Goal: Transaction & Acquisition: Book appointment/travel/reservation

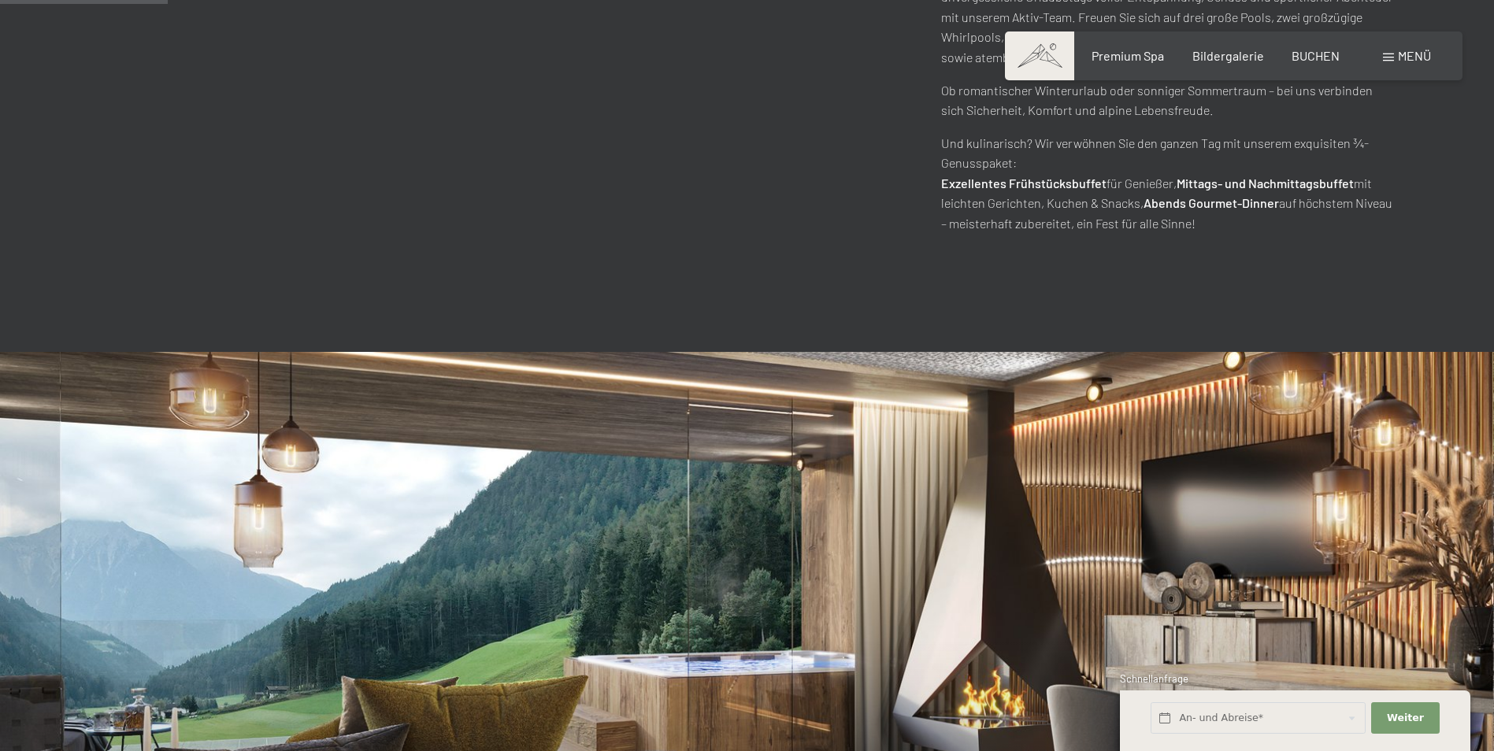
scroll to position [1260, 0]
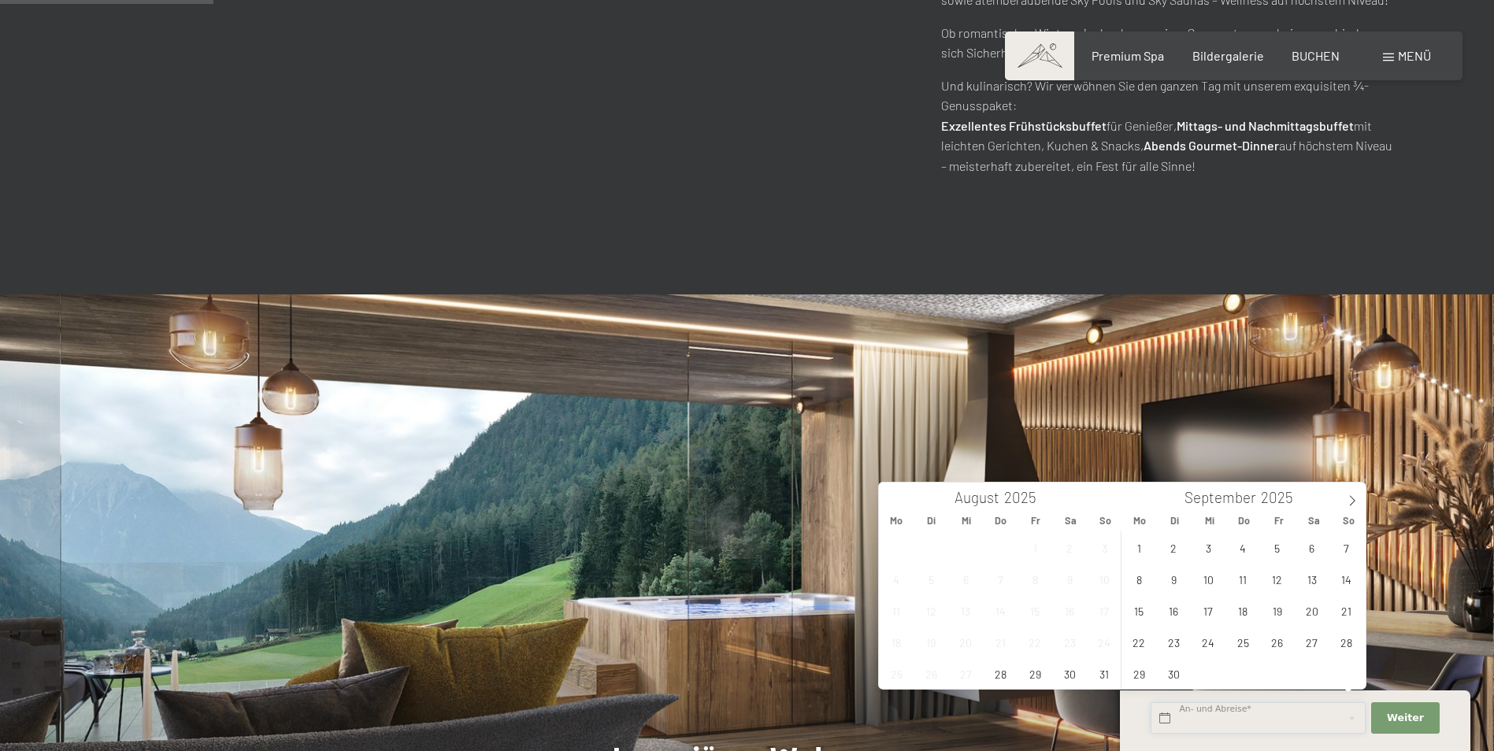
click at [1277, 711] on input "text" at bounding box center [1258, 719] width 215 height 32
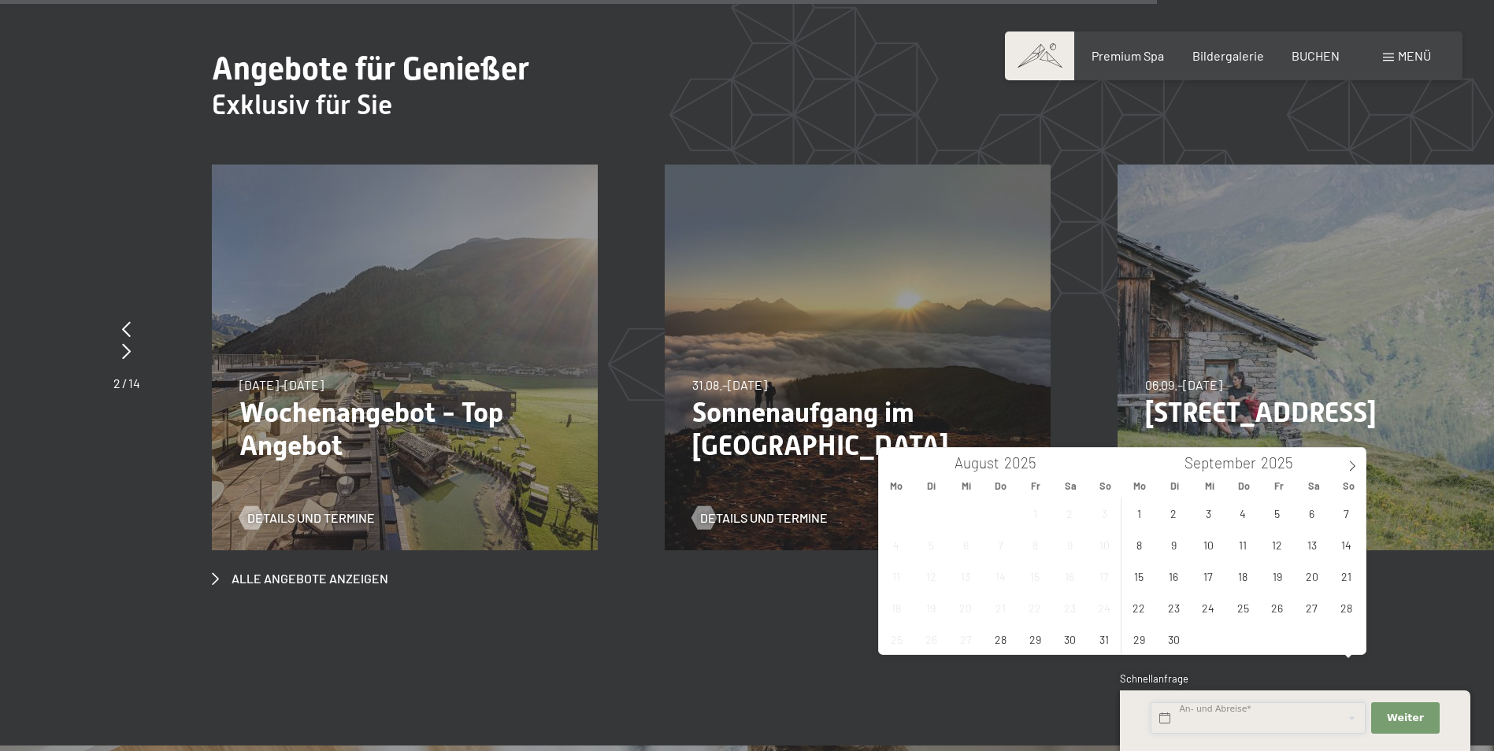
scroll to position [6143, 0]
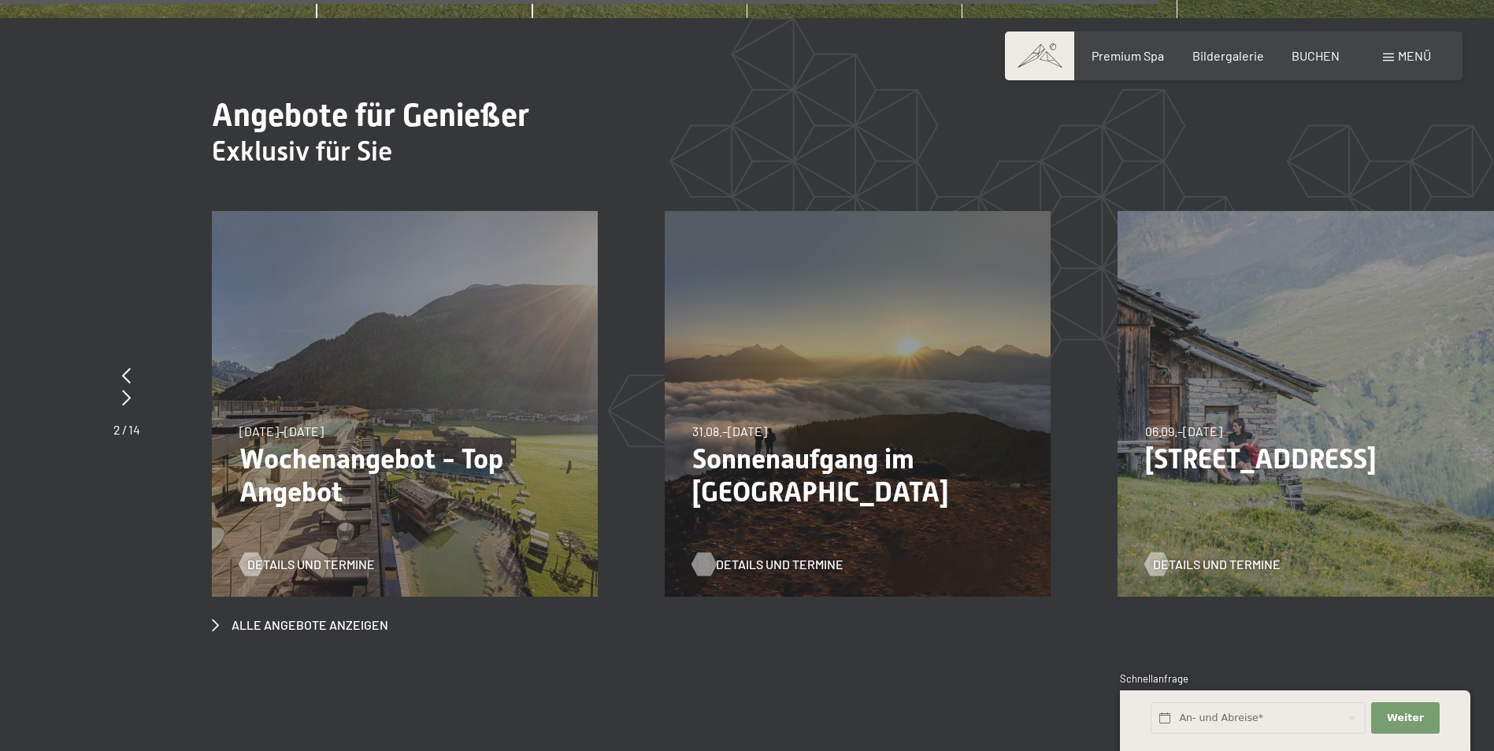
click at [748, 556] on span "Details und Termine" at bounding box center [780, 564] width 128 height 17
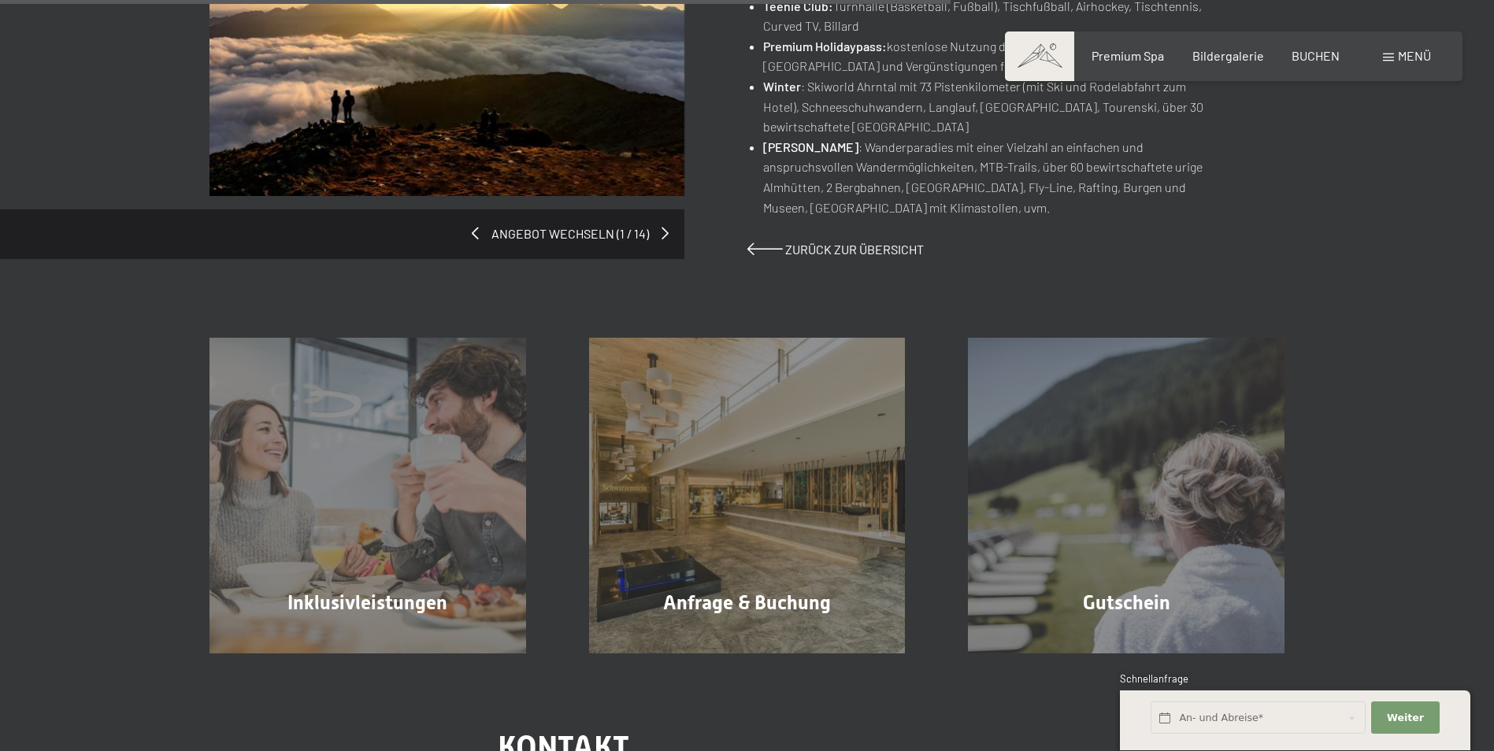
scroll to position [1181, 0]
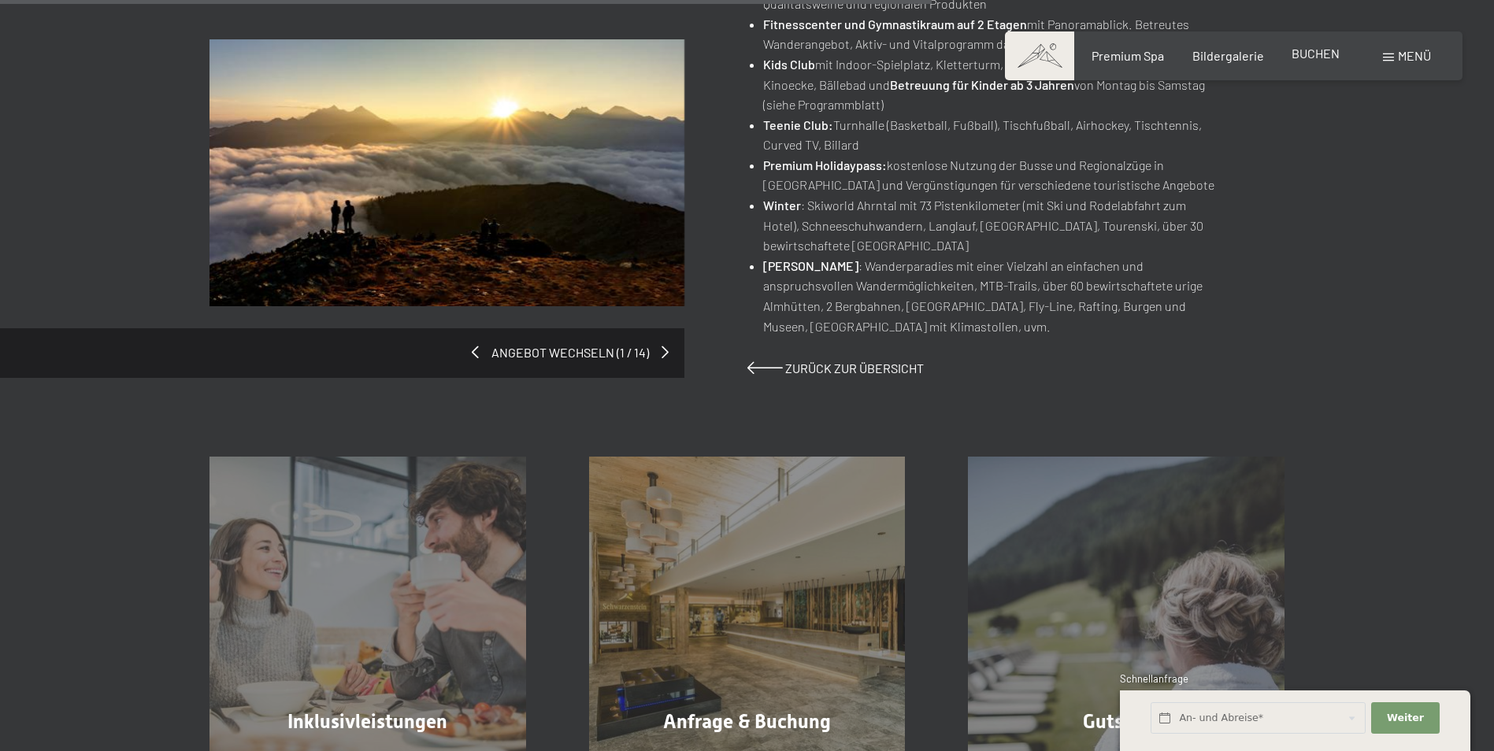
click at [1322, 52] on span "BUCHEN" at bounding box center [1316, 53] width 48 height 15
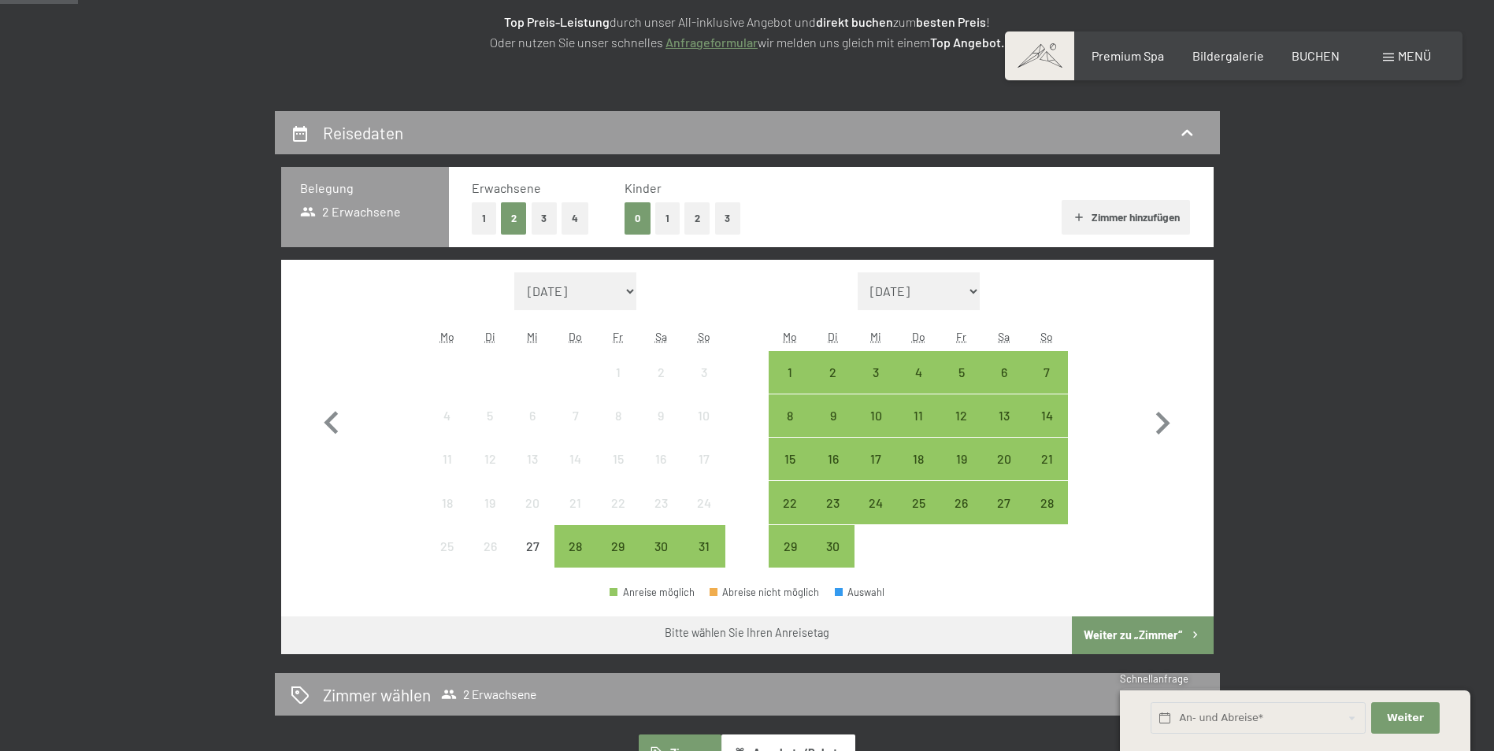
scroll to position [236, 0]
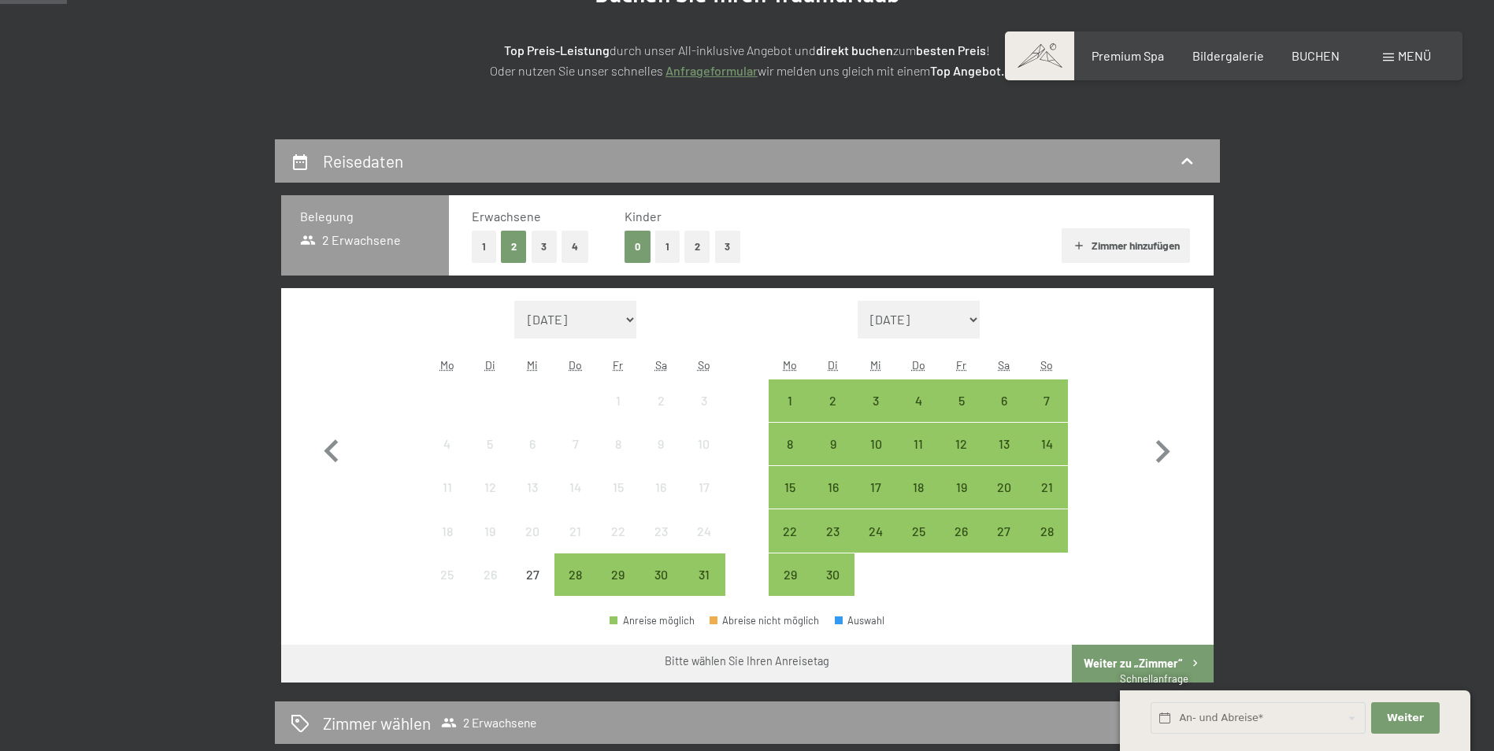
click at [480, 239] on button "1" at bounding box center [484, 247] width 24 height 32
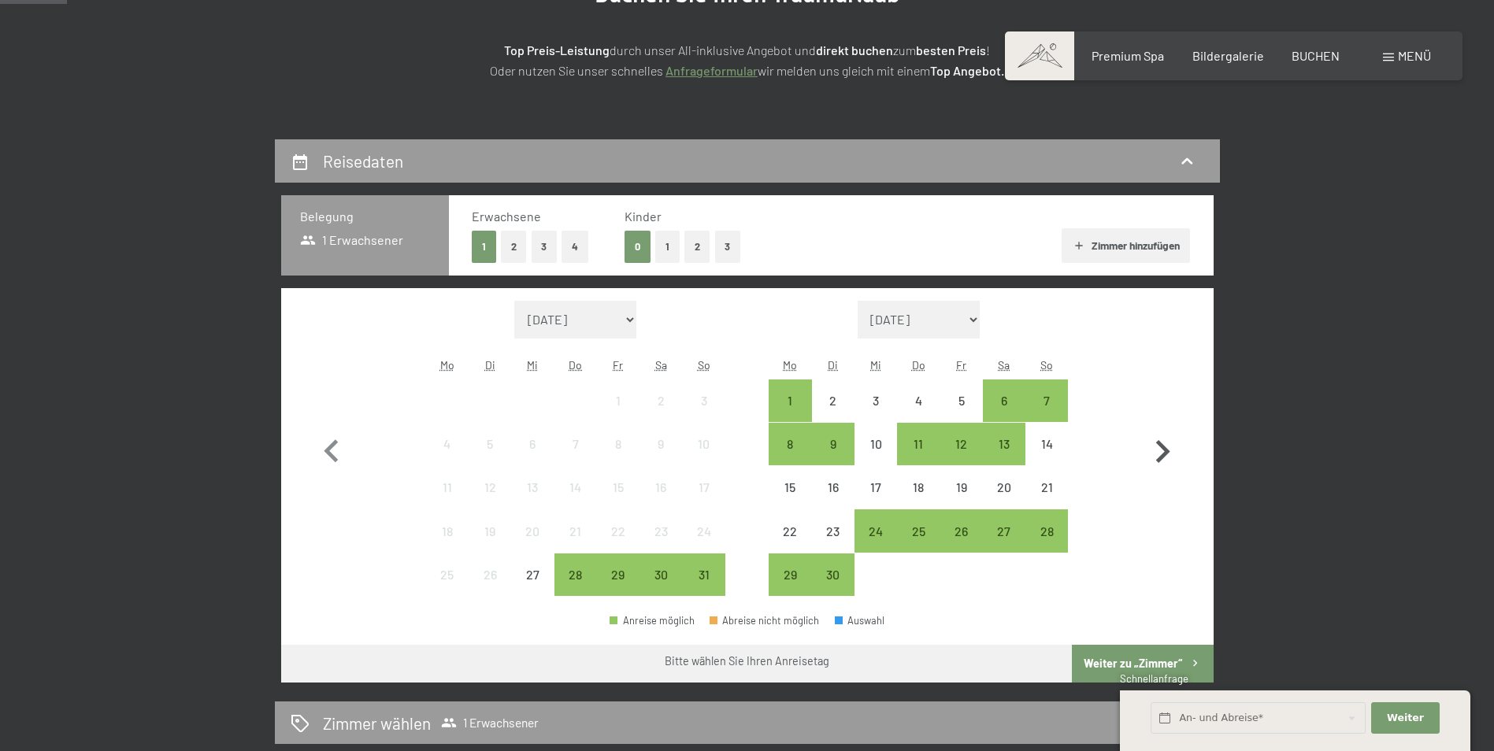
click at [1164, 449] on icon "button" at bounding box center [1163, 451] width 14 height 23
select select "2025-09-01"
select select "2025-10-01"
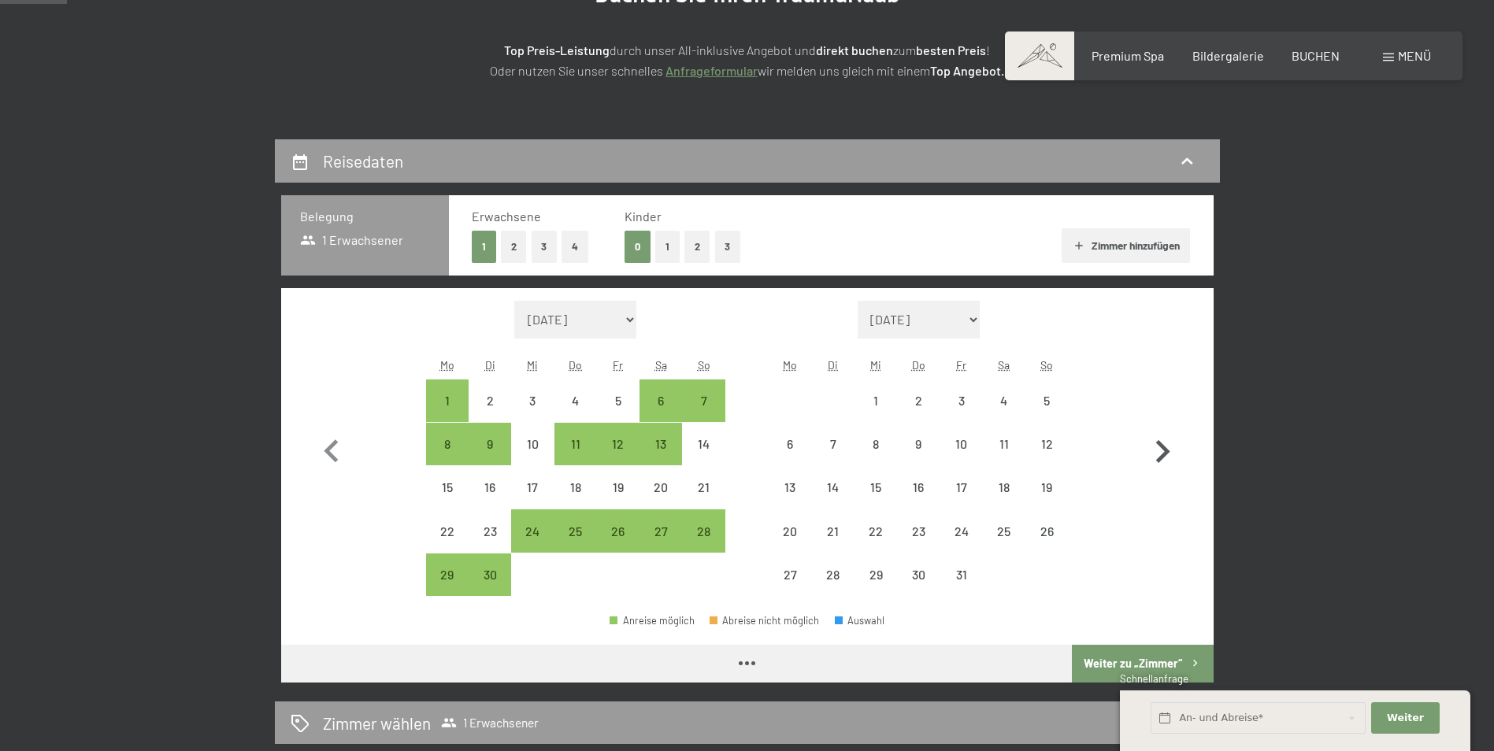
select select "2025-09-01"
select select "2025-10-01"
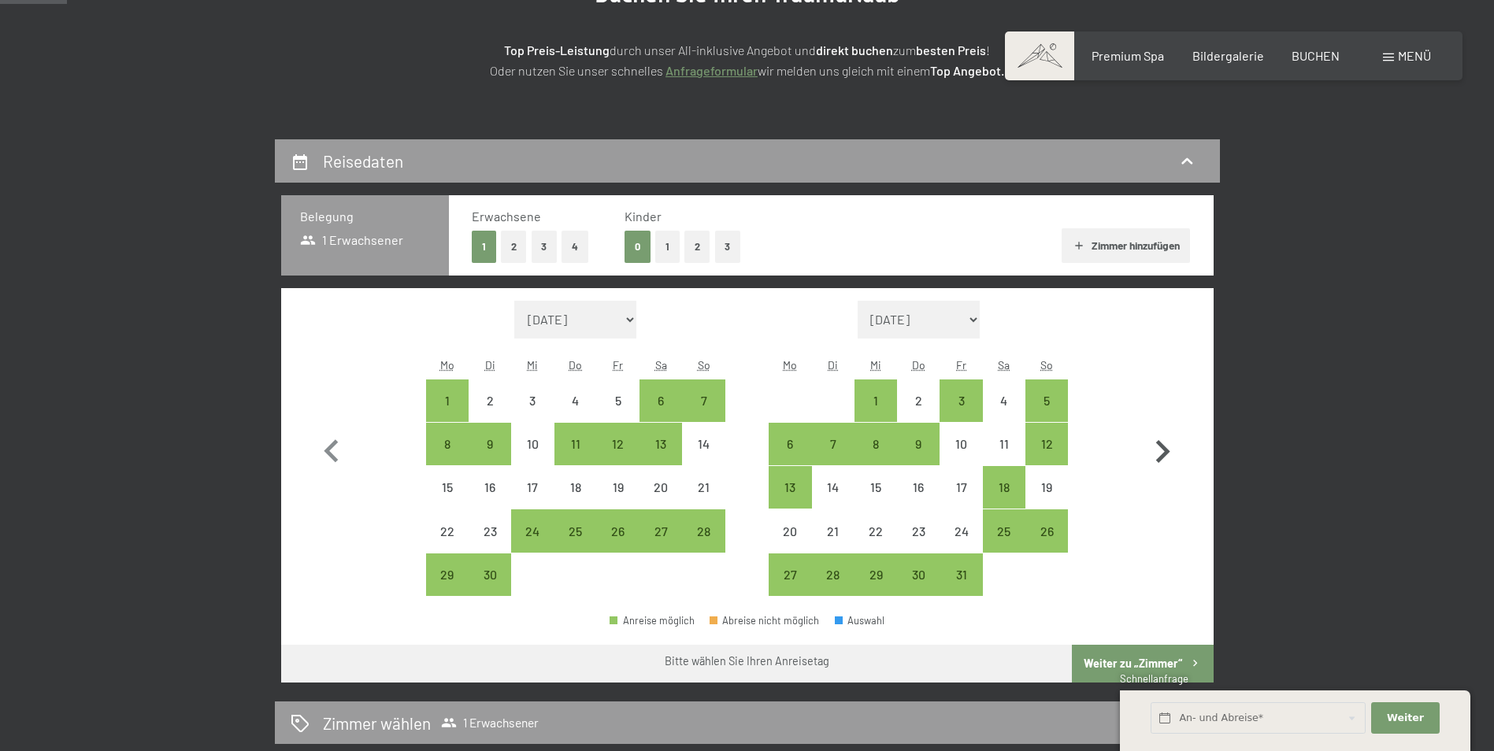
click at [1162, 450] on icon "button" at bounding box center [1163, 452] width 46 height 46
select select "[DATE]"
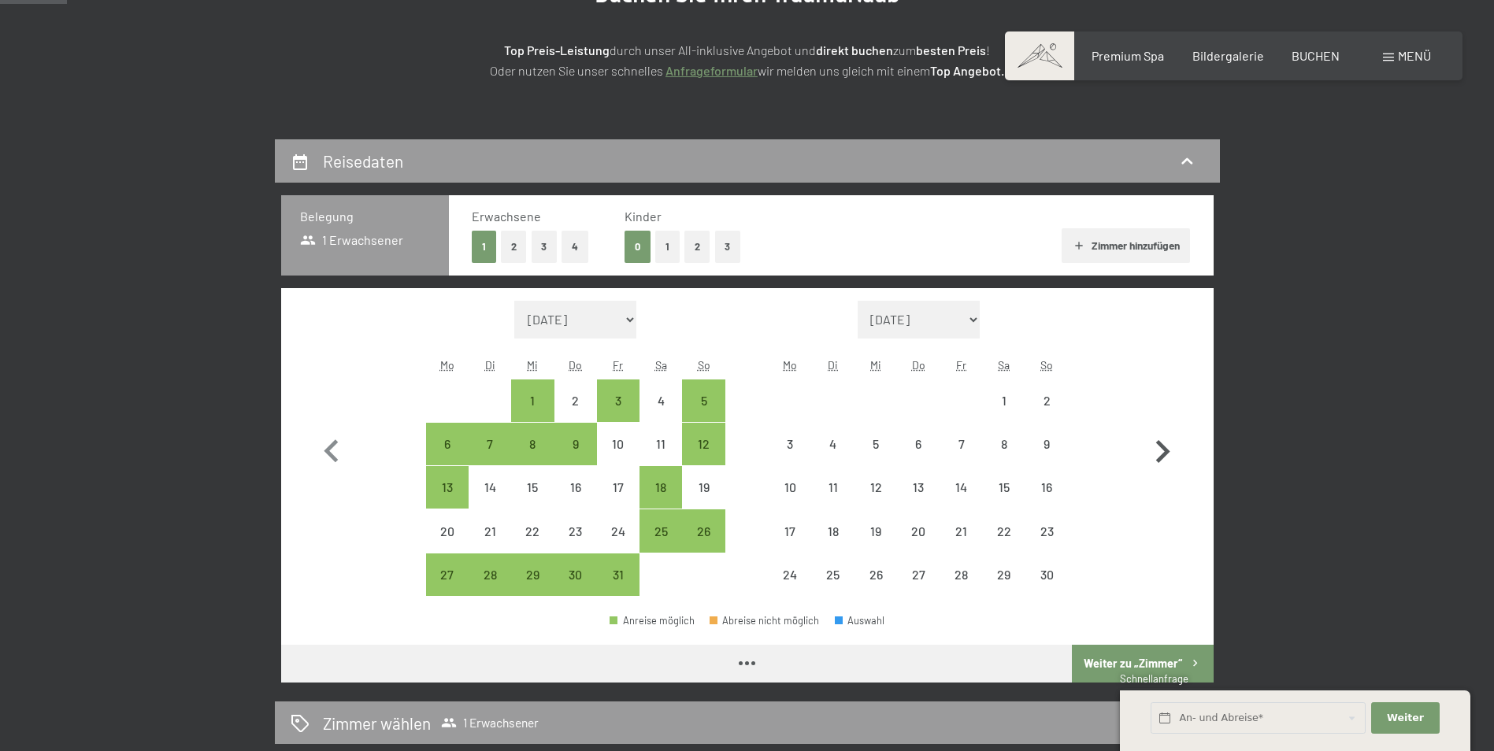
select select "2025-10-01"
select select "2025-11-01"
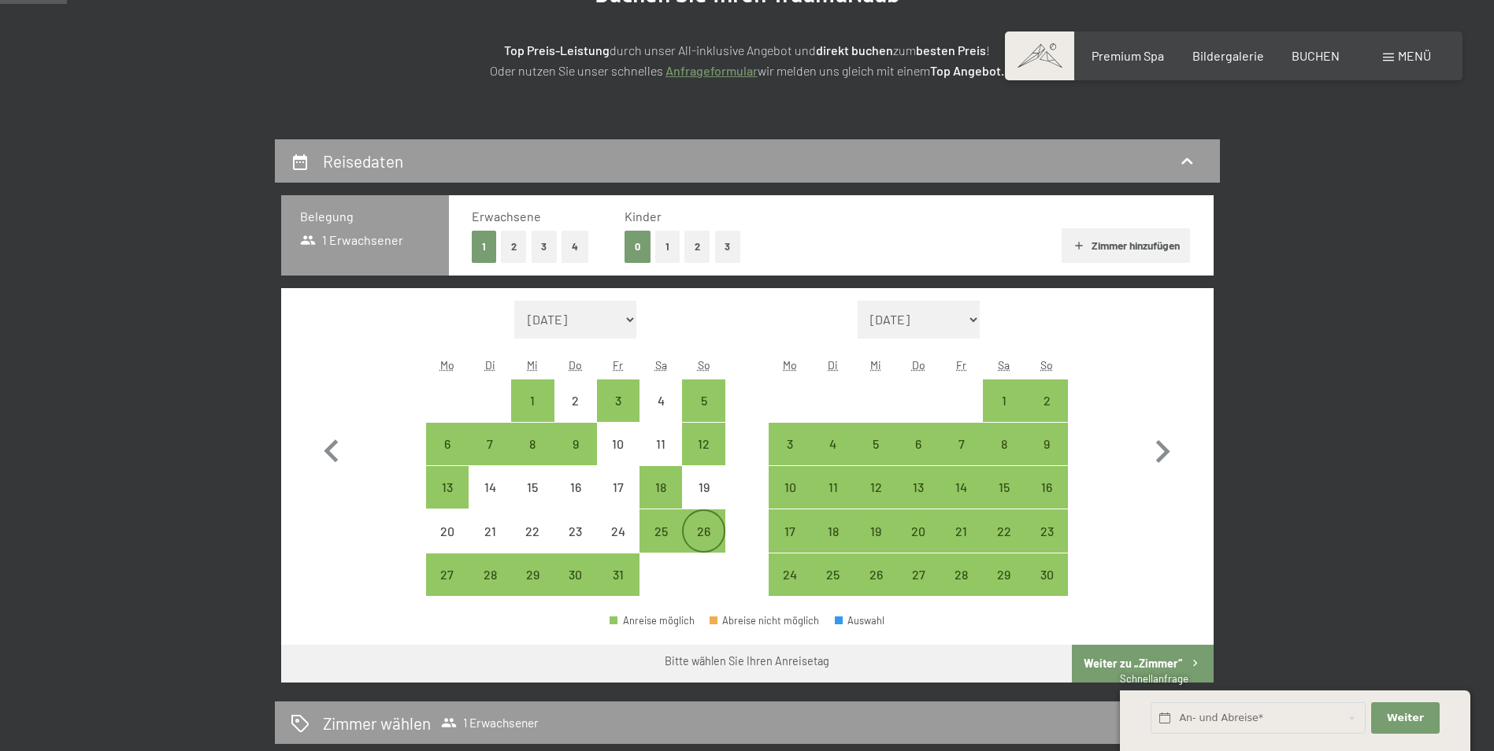
click at [704, 532] on div "26" at bounding box center [703, 544] width 39 height 39
select select "2025-10-01"
select select "2025-11-01"
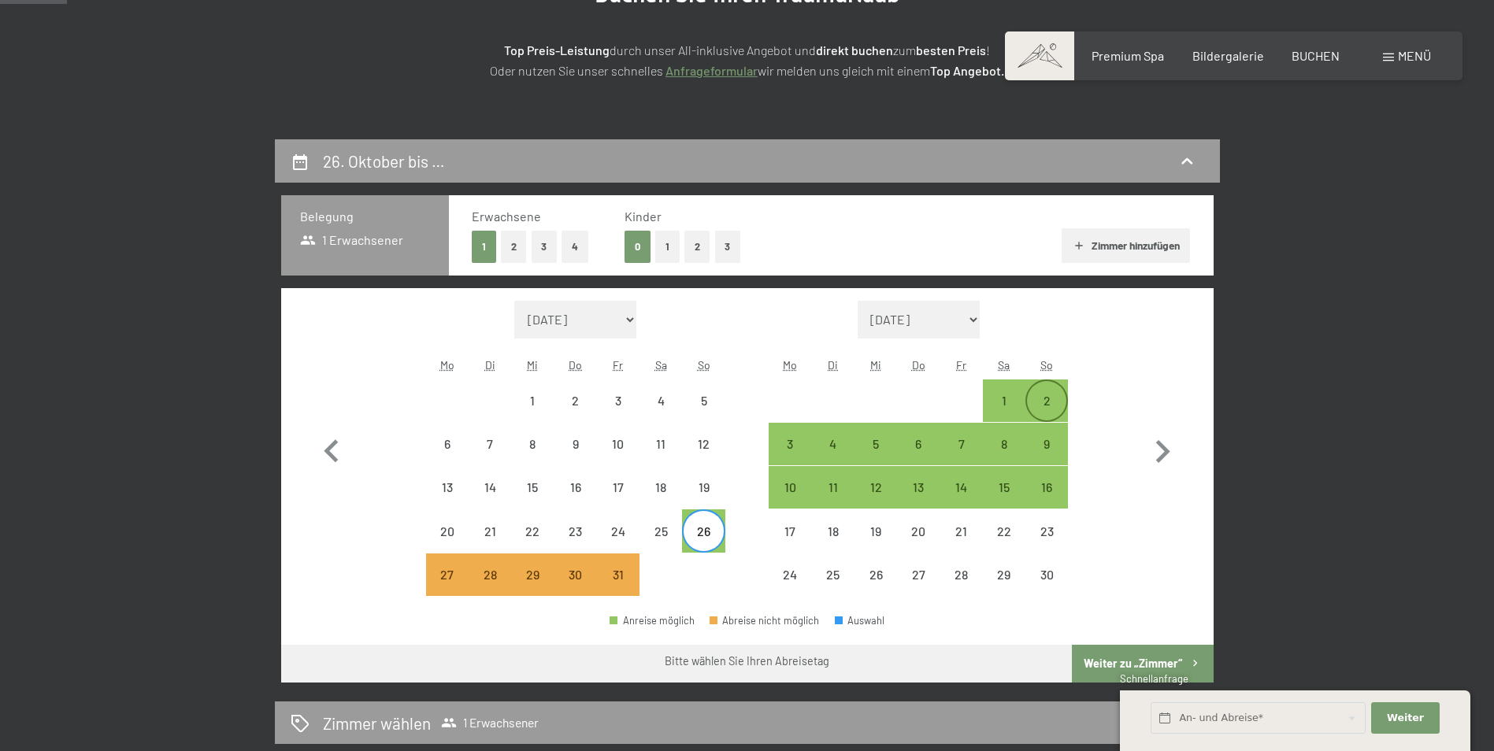
click at [1040, 406] on div "2" at bounding box center [1046, 414] width 39 height 39
select select "2025-10-01"
select select "2025-11-01"
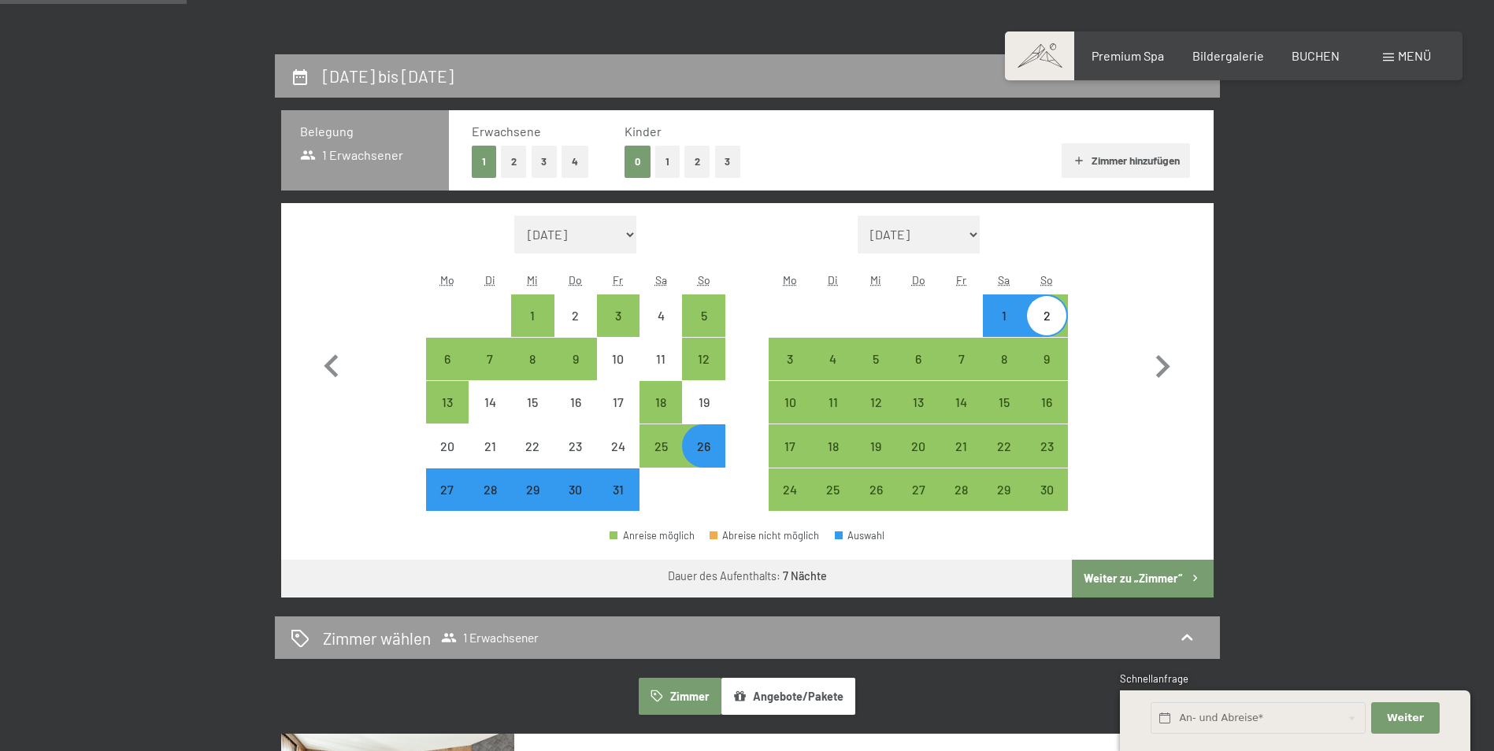
scroll to position [315, 0]
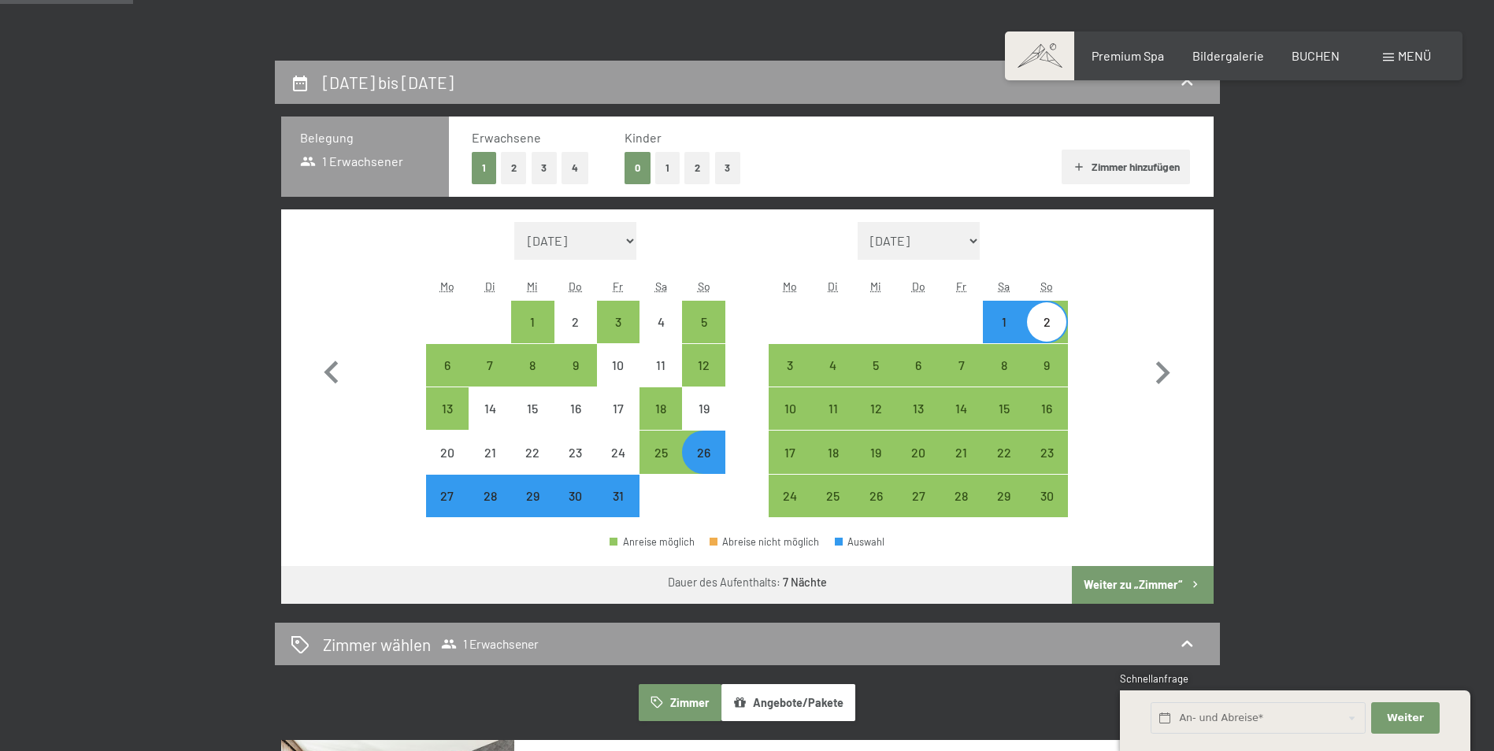
click at [1126, 581] on button "Weiter zu „Zimmer“" at bounding box center [1142, 585] width 141 height 38
select select "2025-10-01"
select select "2025-11-01"
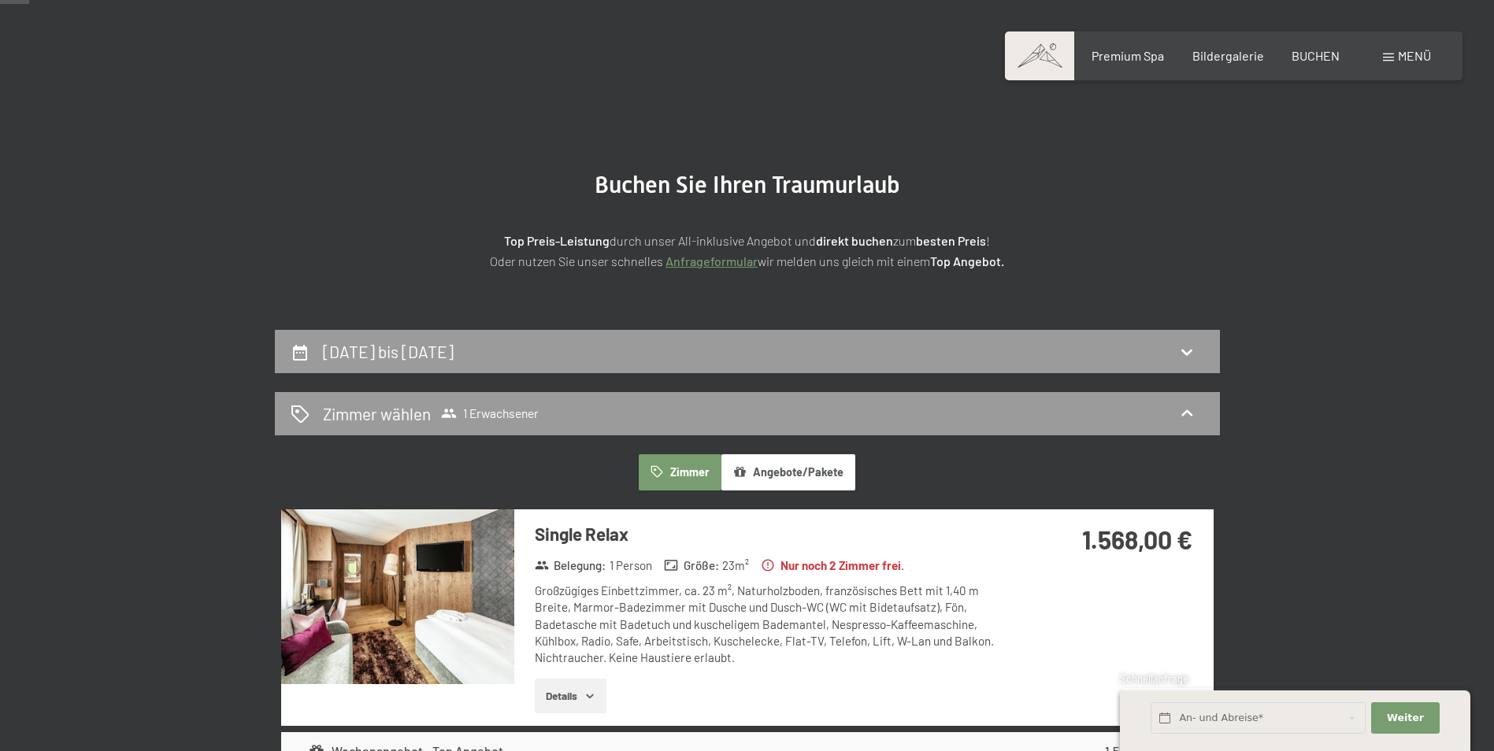
scroll to position [0, 0]
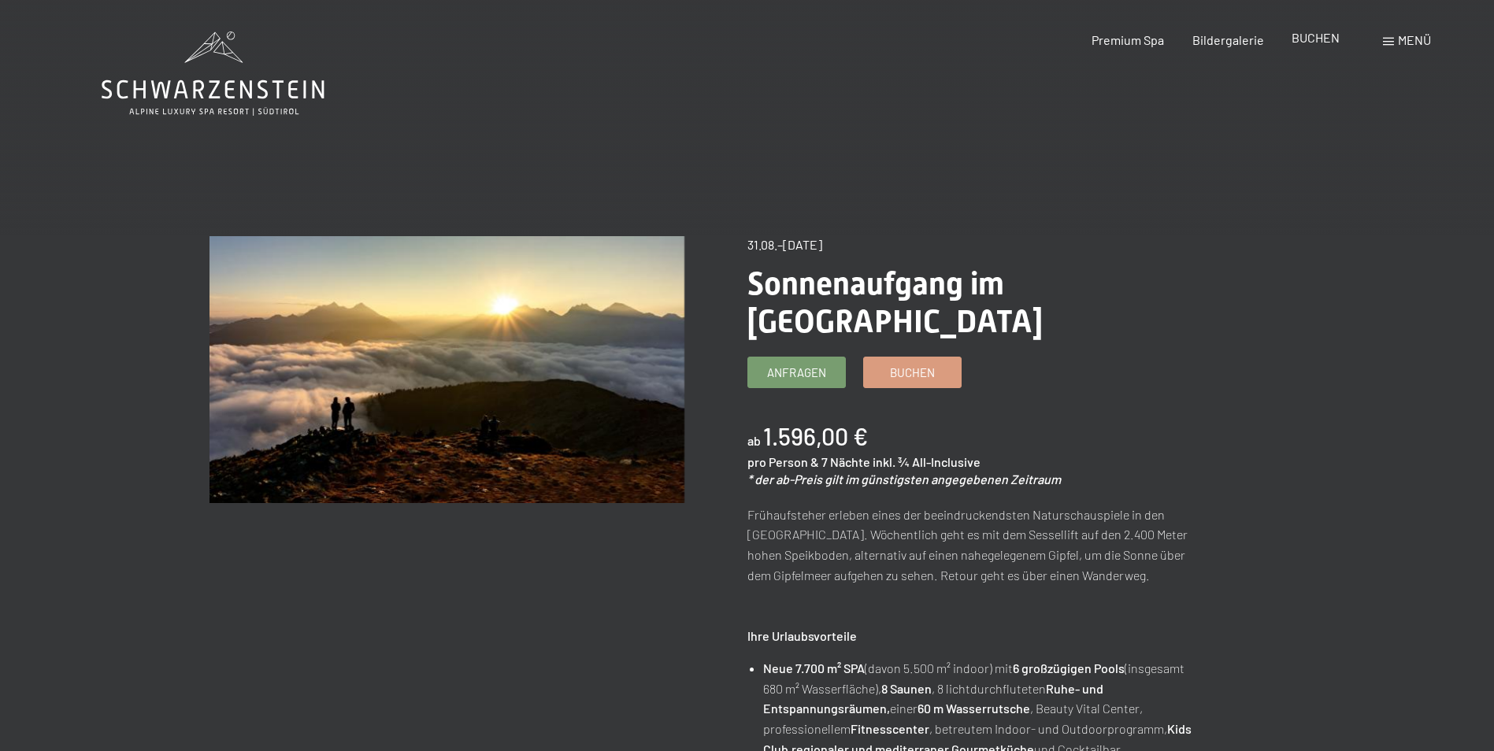
click at [1312, 32] on span "BUCHEN" at bounding box center [1316, 37] width 48 height 15
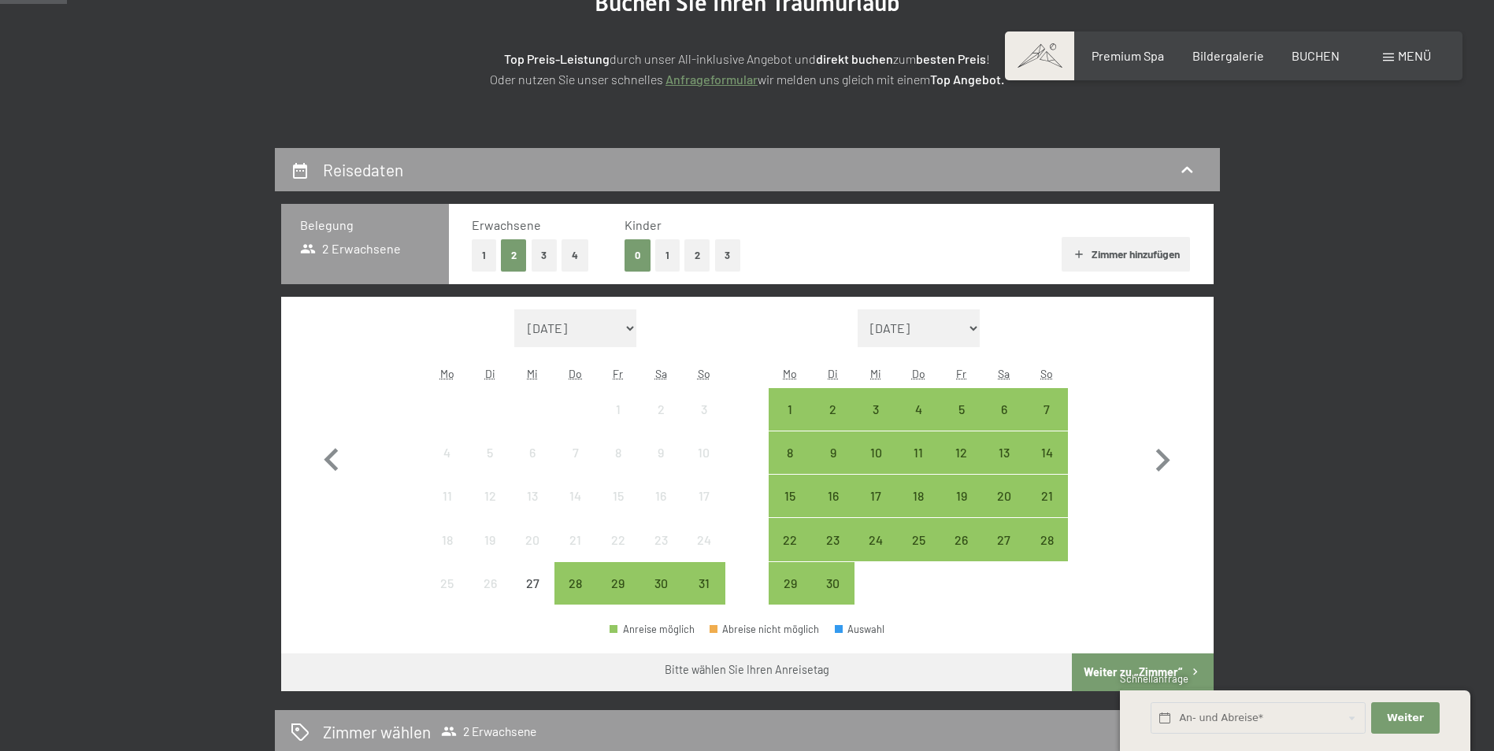
scroll to position [236, 0]
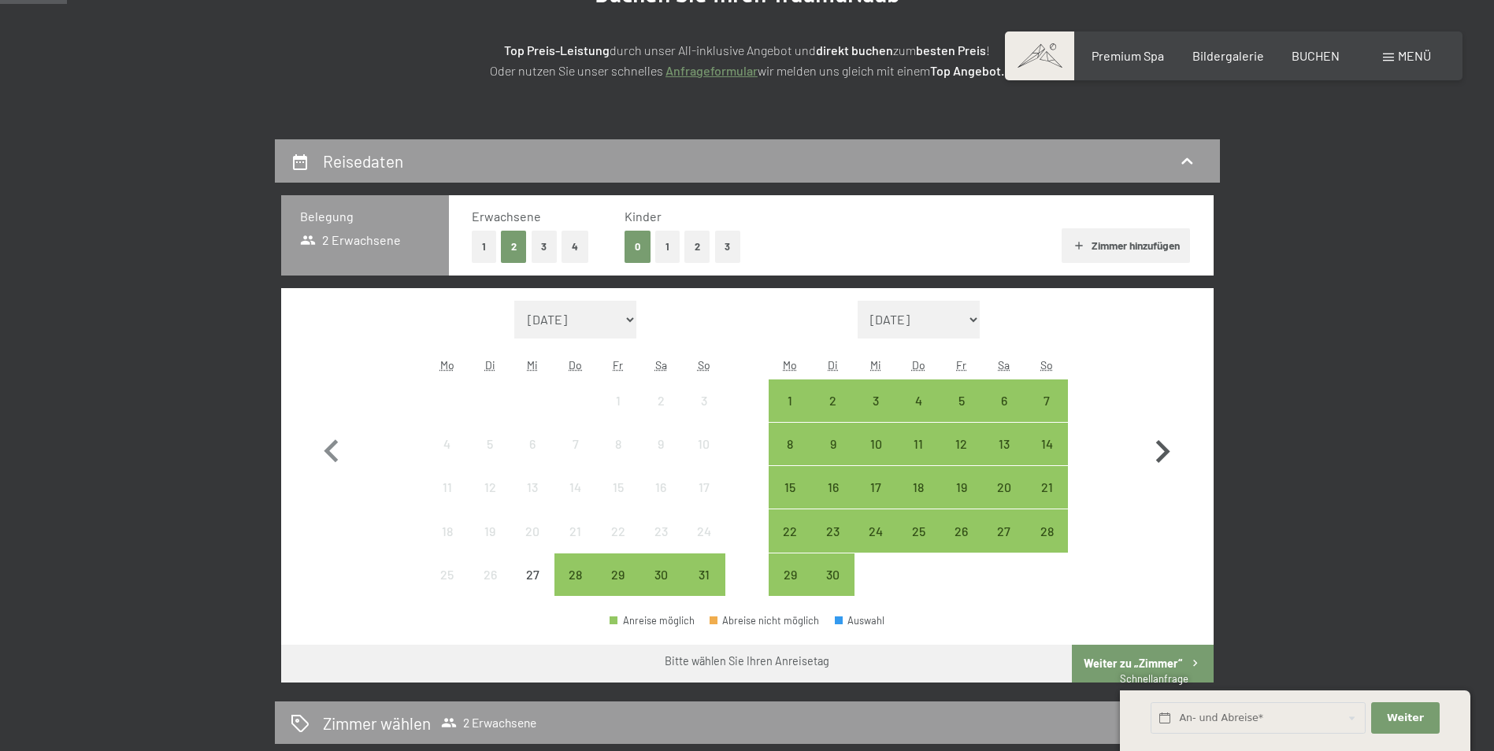
click at [1161, 443] on icon "button" at bounding box center [1163, 452] width 46 height 46
select select "2025-09-01"
select select "2025-10-01"
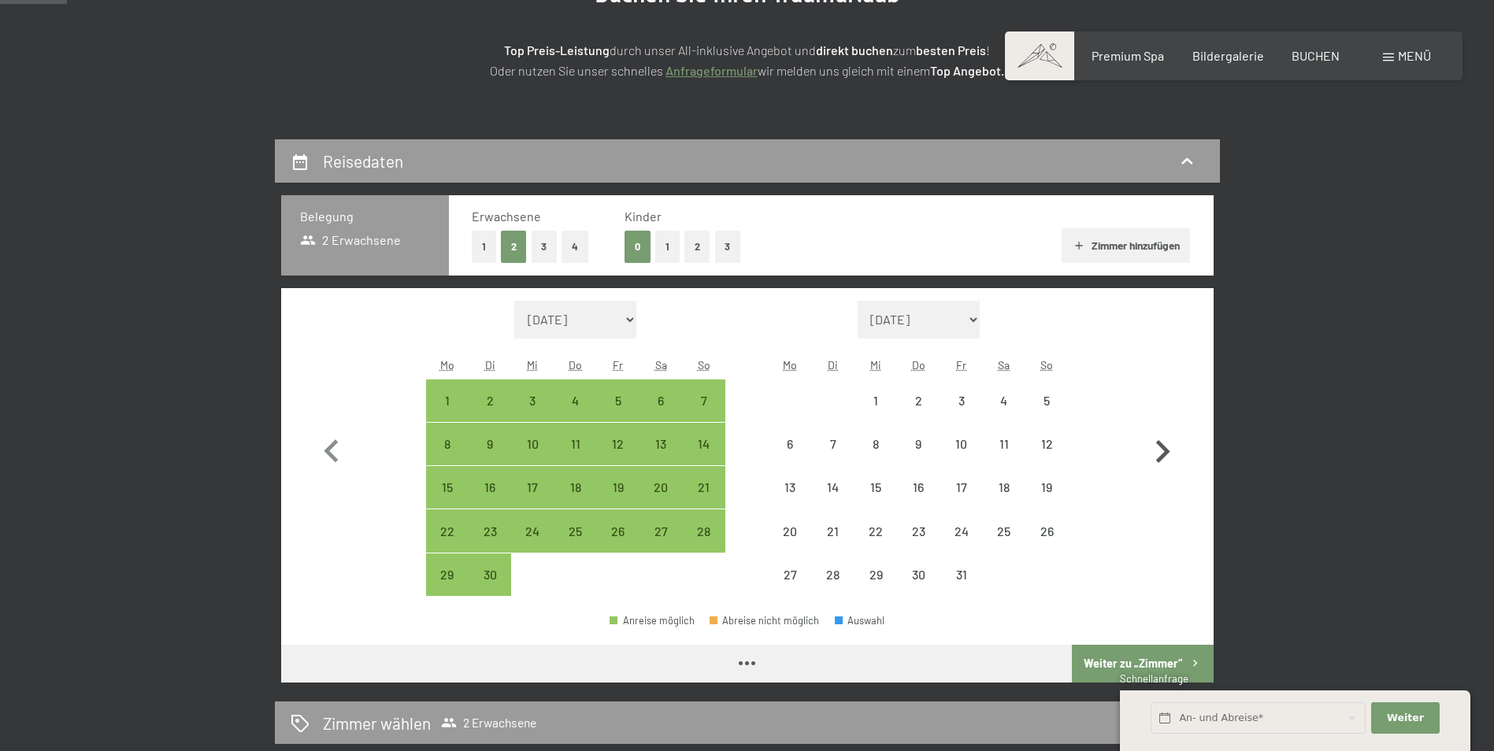
select select "2025-09-01"
select select "2025-10-01"
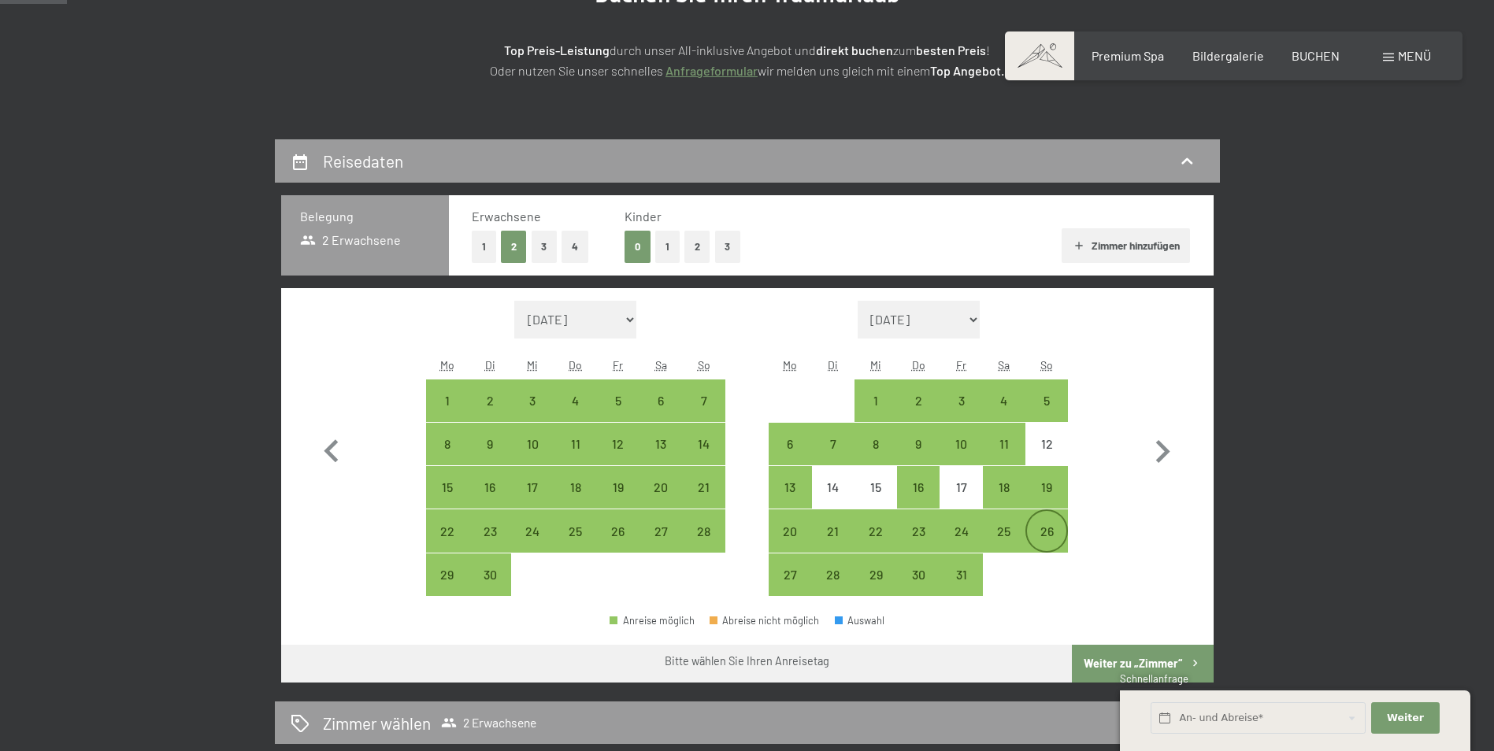
click at [1044, 525] on div "26" at bounding box center [1046, 544] width 39 height 39
select select "2025-09-01"
select select "2025-10-01"
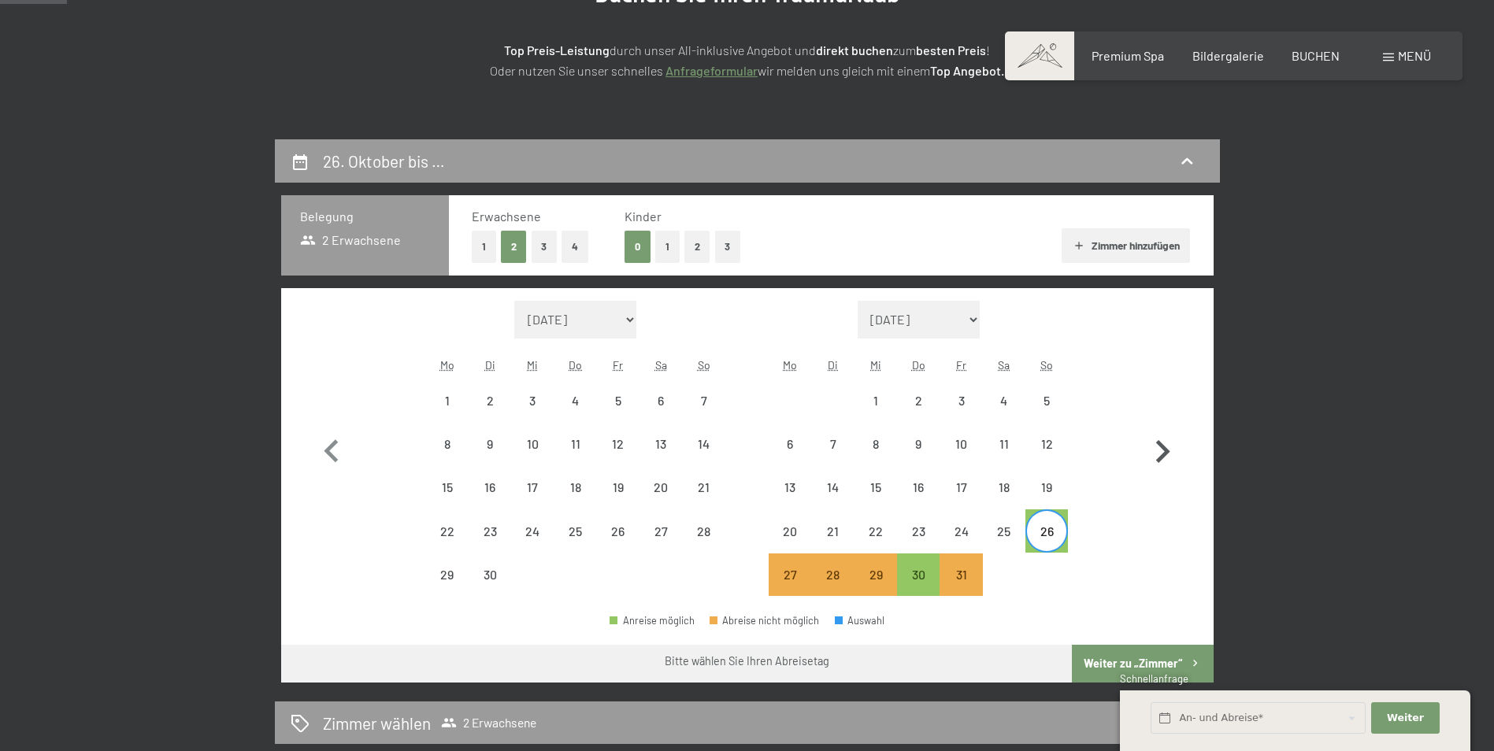
click at [1160, 451] on icon "button" at bounding box center [1163, 452] width 46 height 46
select select "2025-10-01"
select select "2025-11-01"
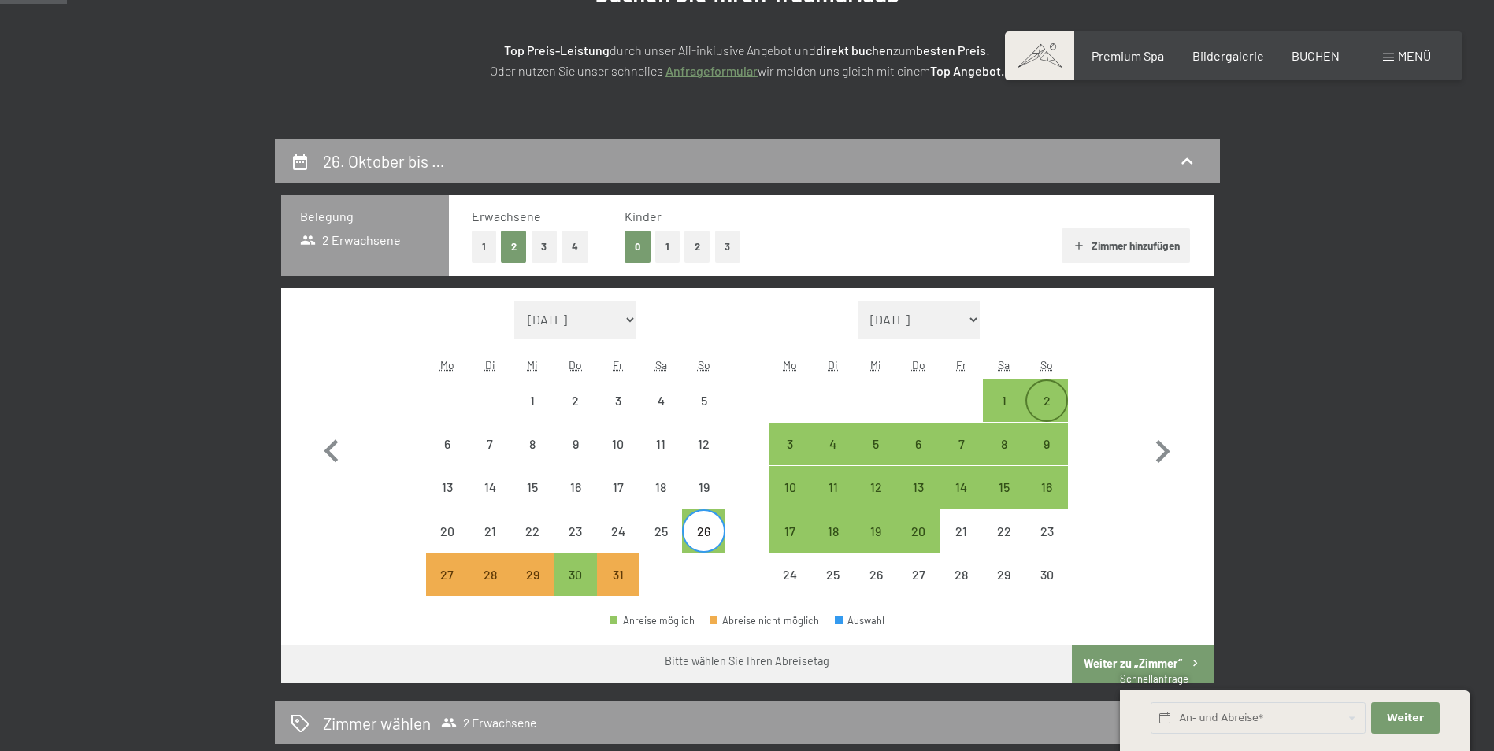
click at [1044, 395] on div "2" at bounding box center [1046, 414] width 39 height 39
select select "2025-10-01"
select select "2025-11-01"
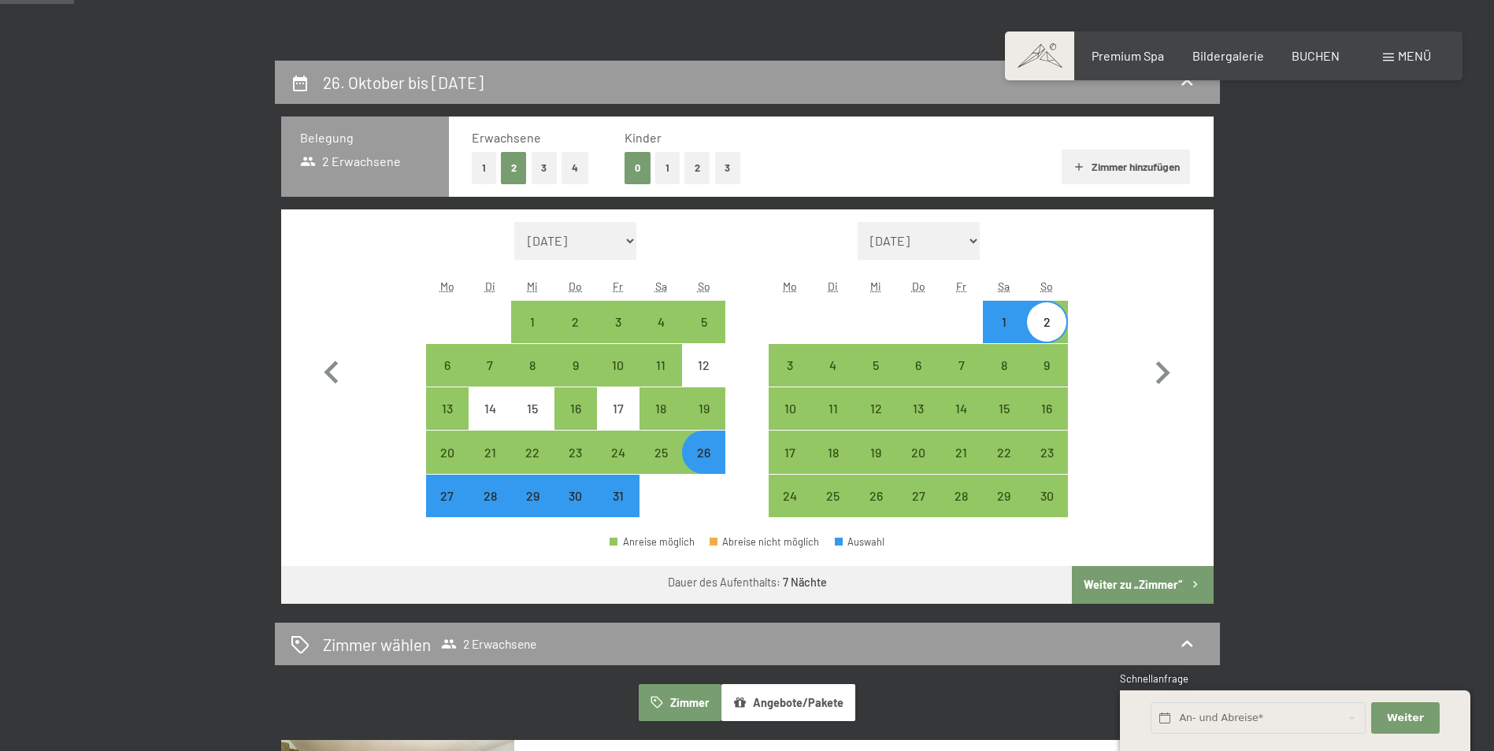
click at [1132, 579] on button "Weiter zu „Zimmer“" at bounding box center [1142, 585] width 141 height 38
select select "2025-10-01"
select select "2025-11-01"
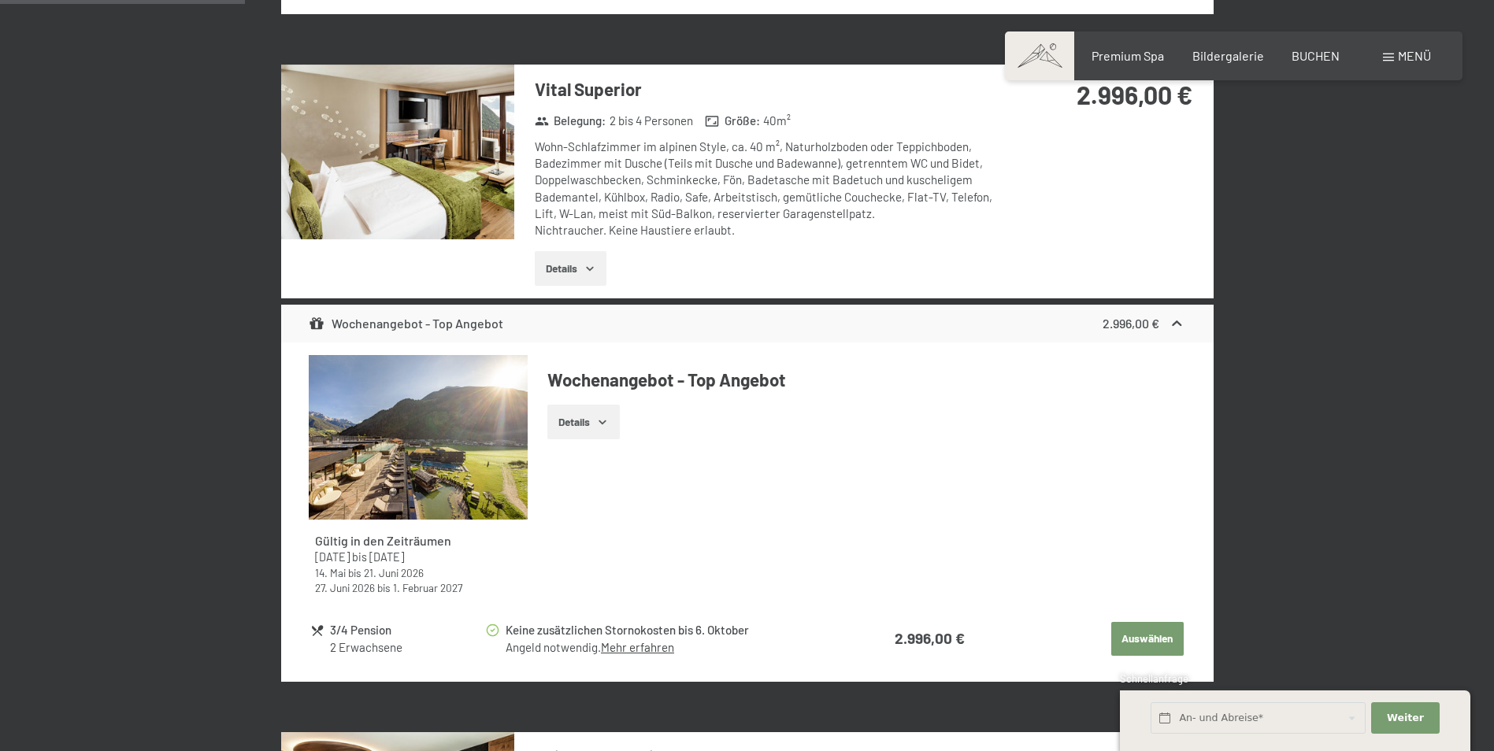
scroll to position [1163, 0]
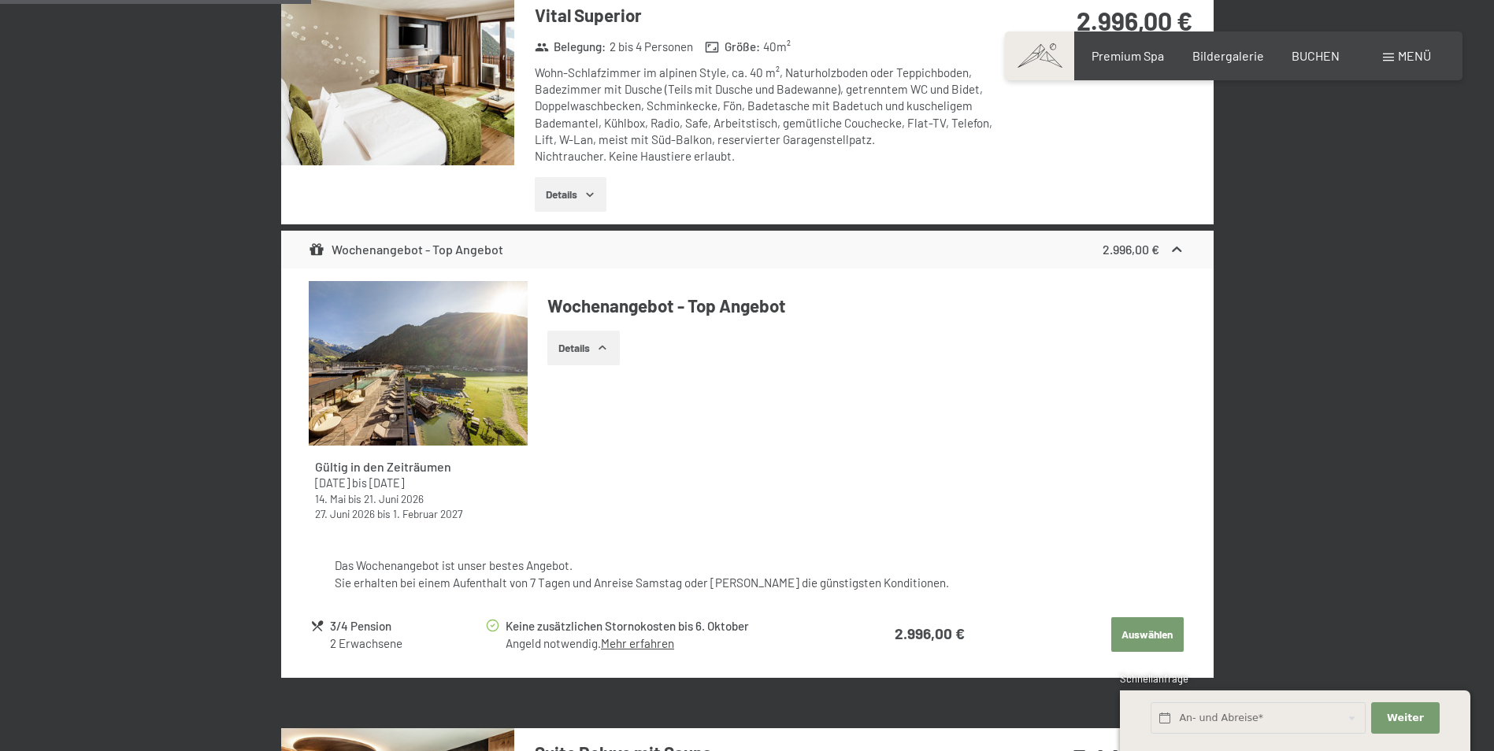
scroll to position [1242, 0]
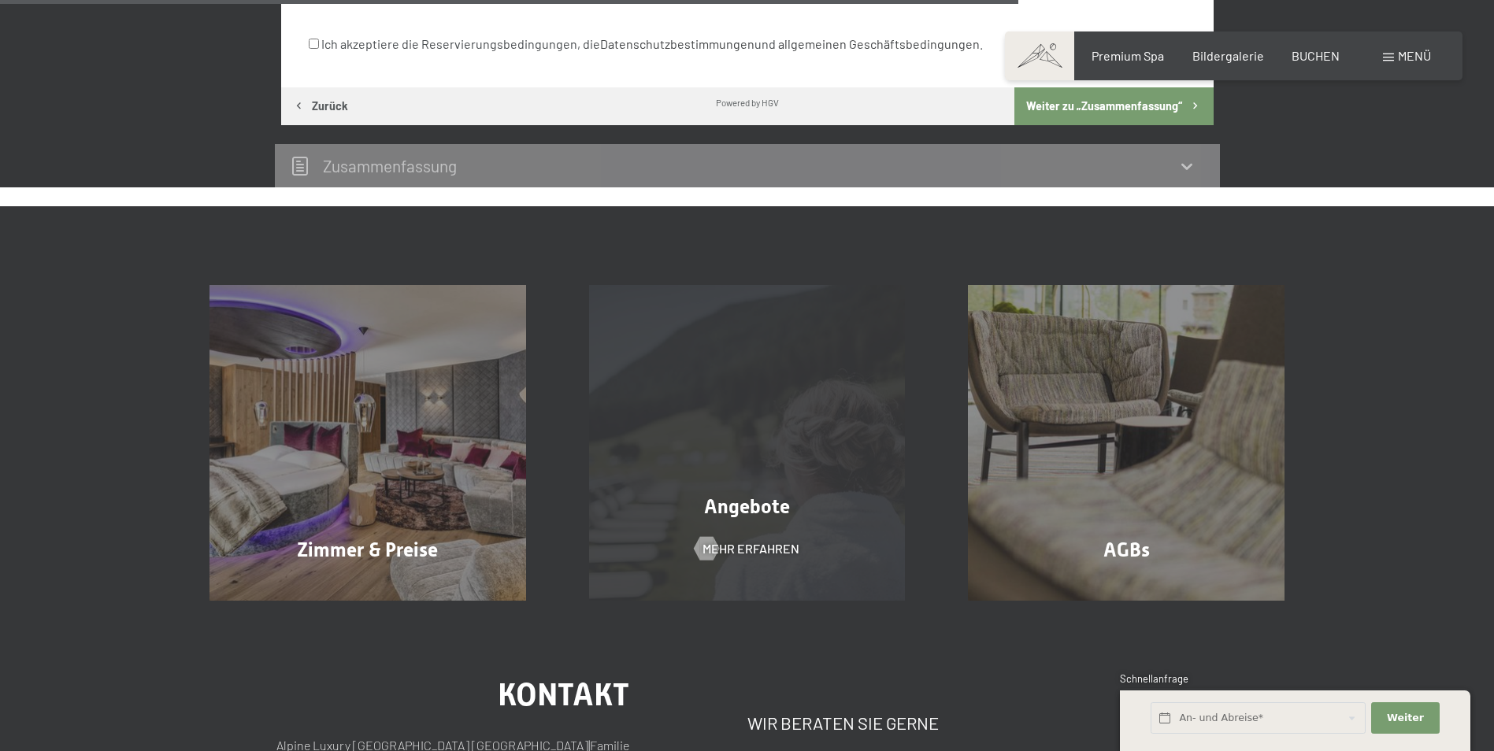
click at [769, 497] on span "Angebote" at bounding box center [747, 506] width 86 height 23
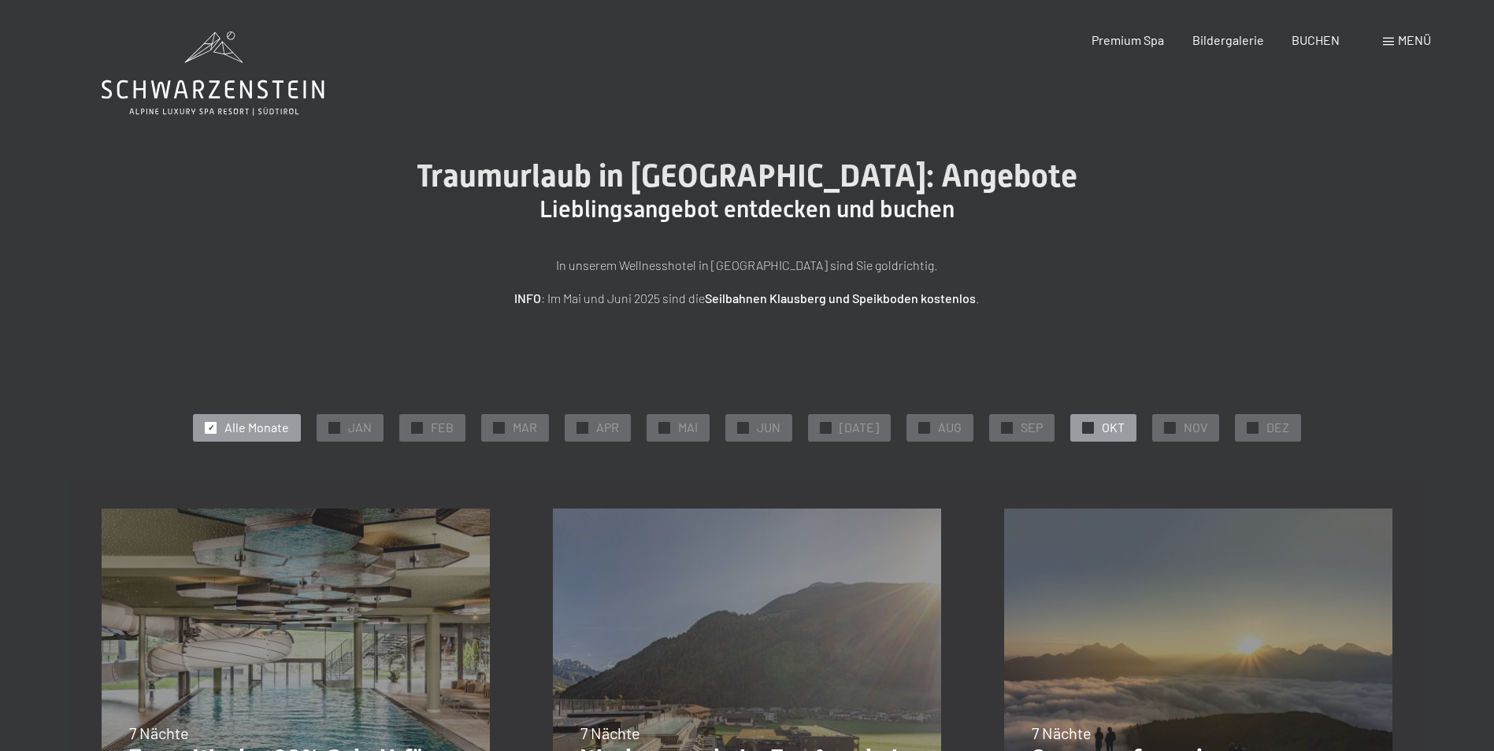
click at [1102, 424] on span "OKT" at bounding box center [1113, 427] width 23 height 17
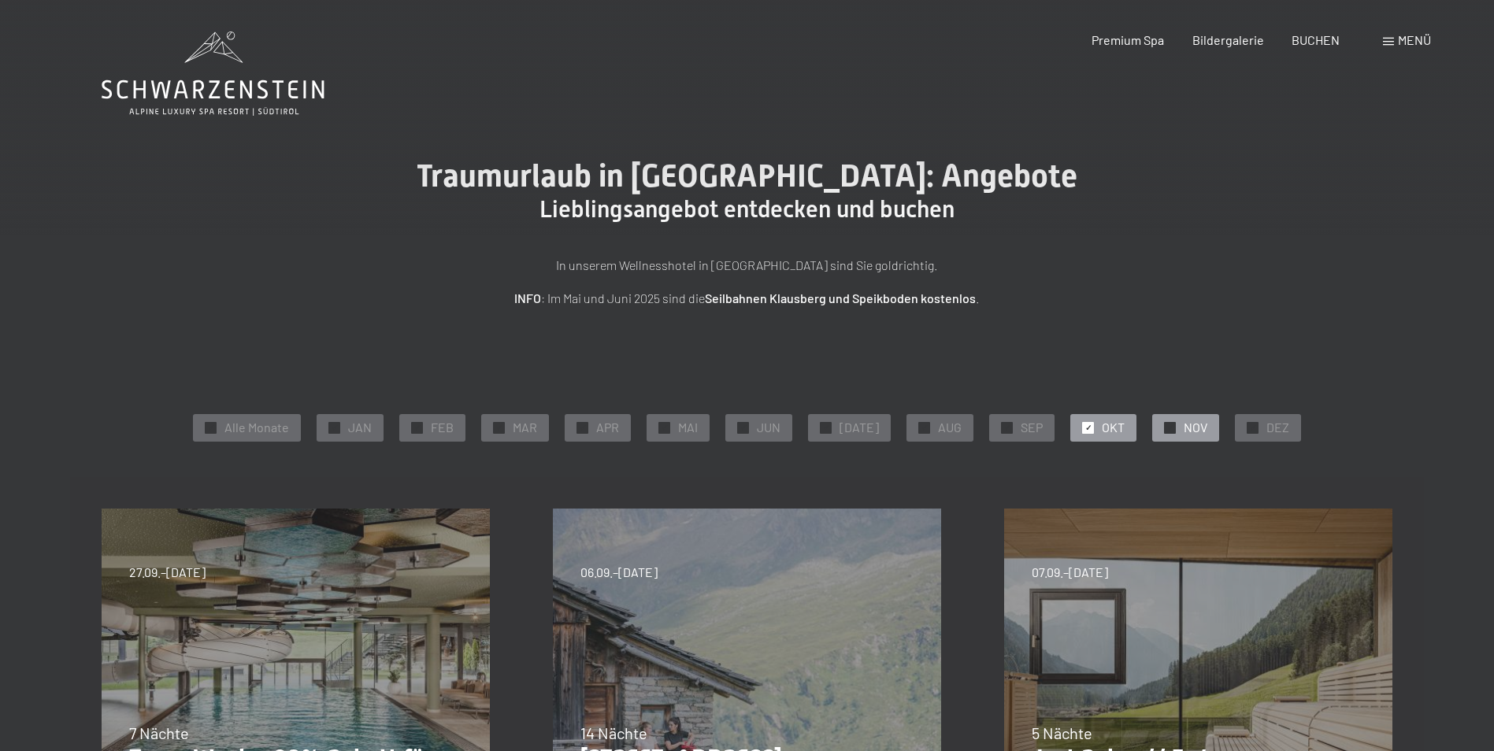
click at [1167, 425] on span "✓" at bounding box center [1170, 427] width 6 height 11
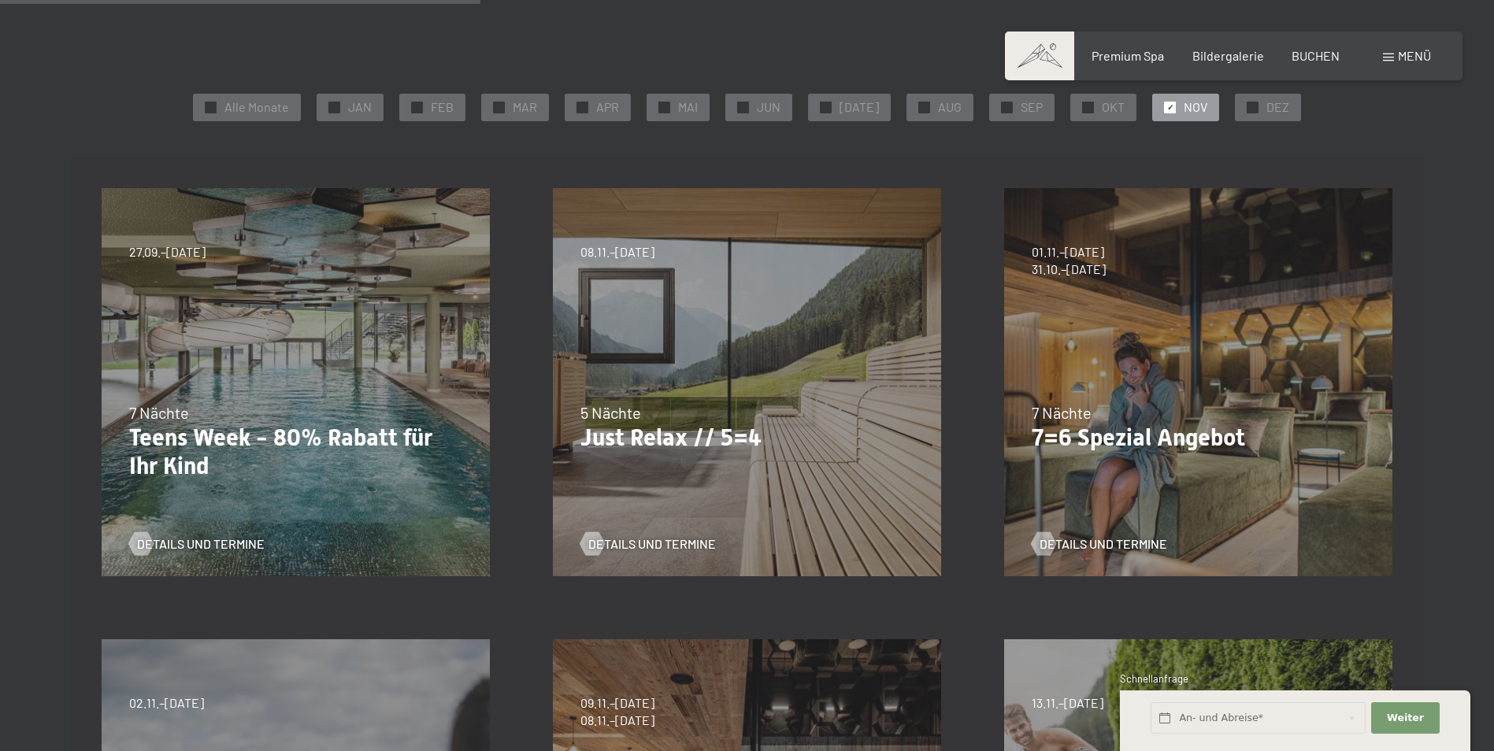
scroll to position [315, 0]
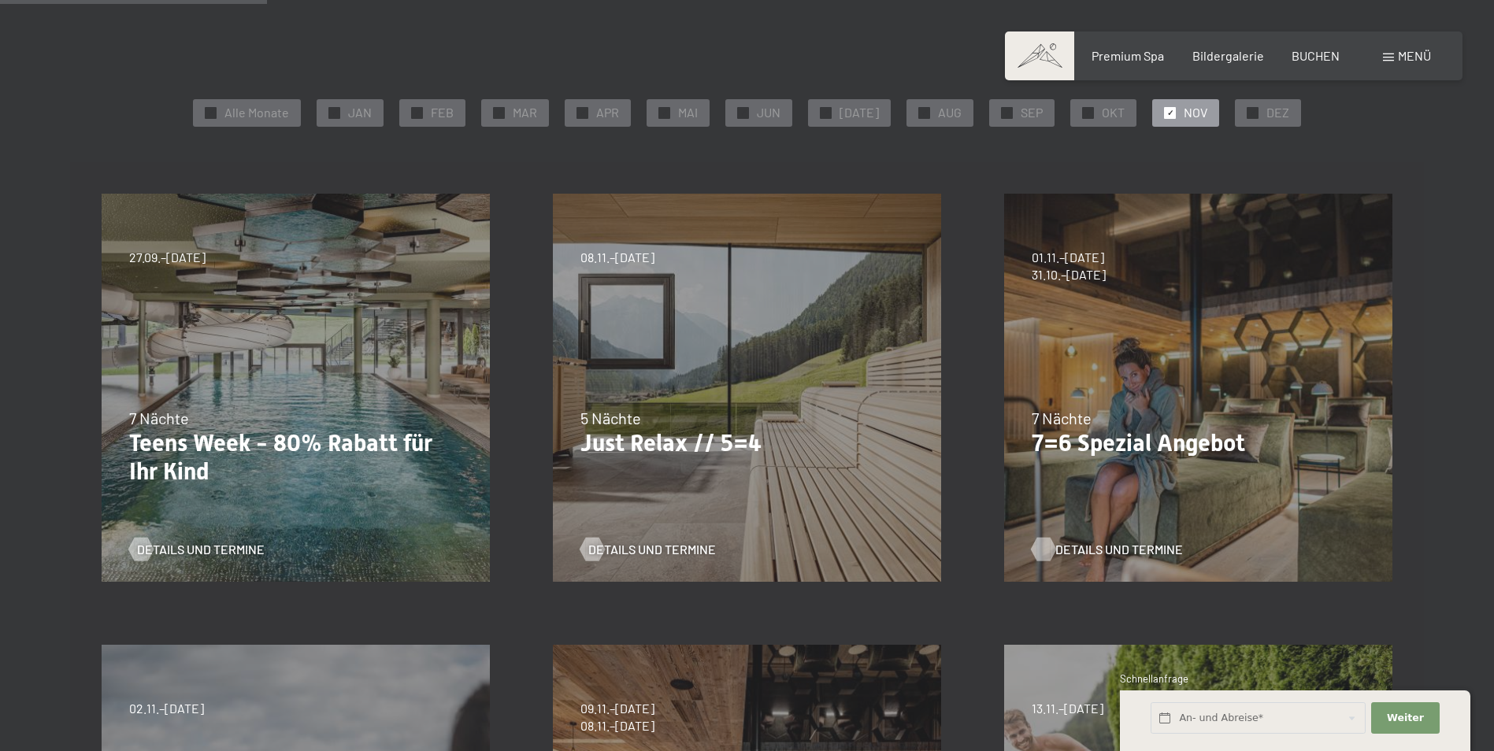
click at [1074, 545] on span "Details und Termine" at bounding box center [1119, 549] width 128 height 17
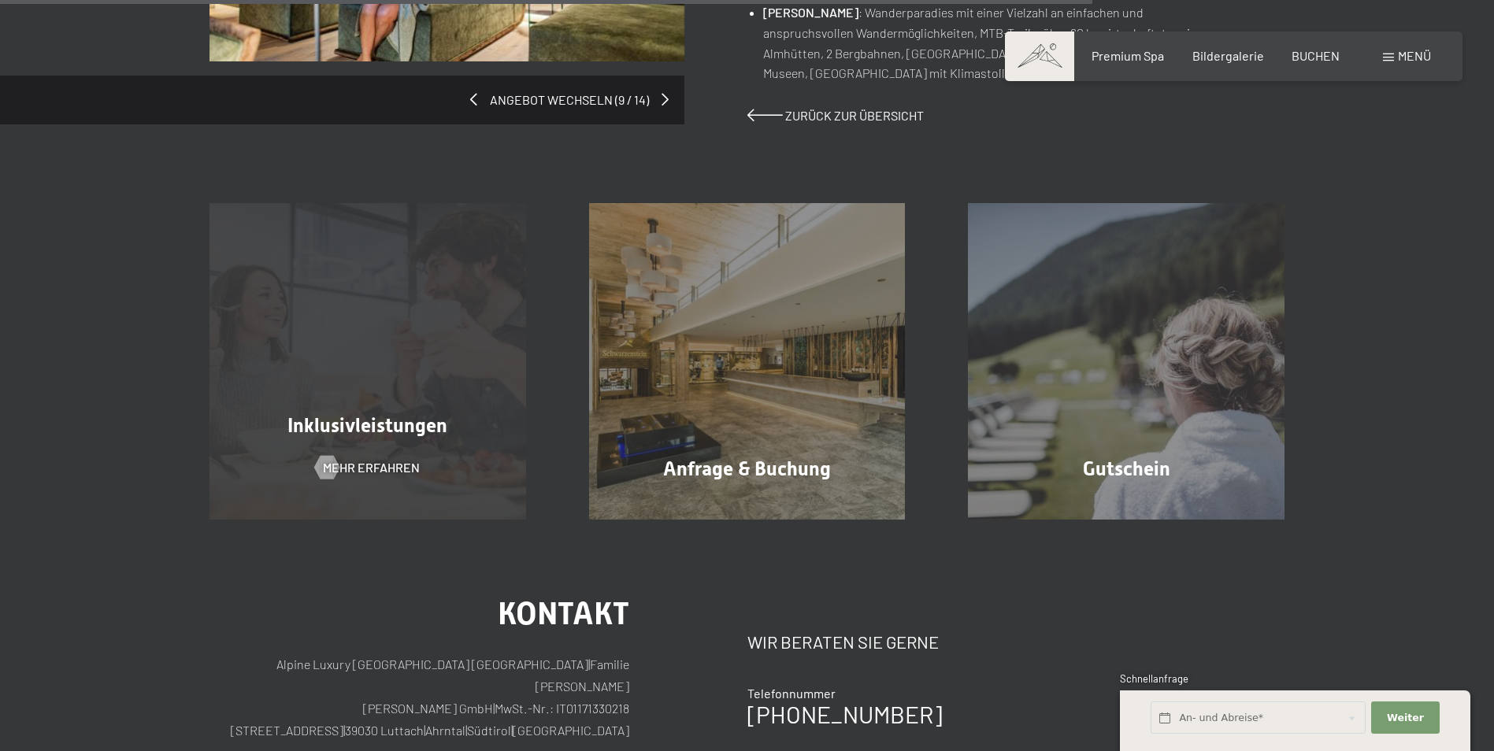
scroll to position [1339, 0]
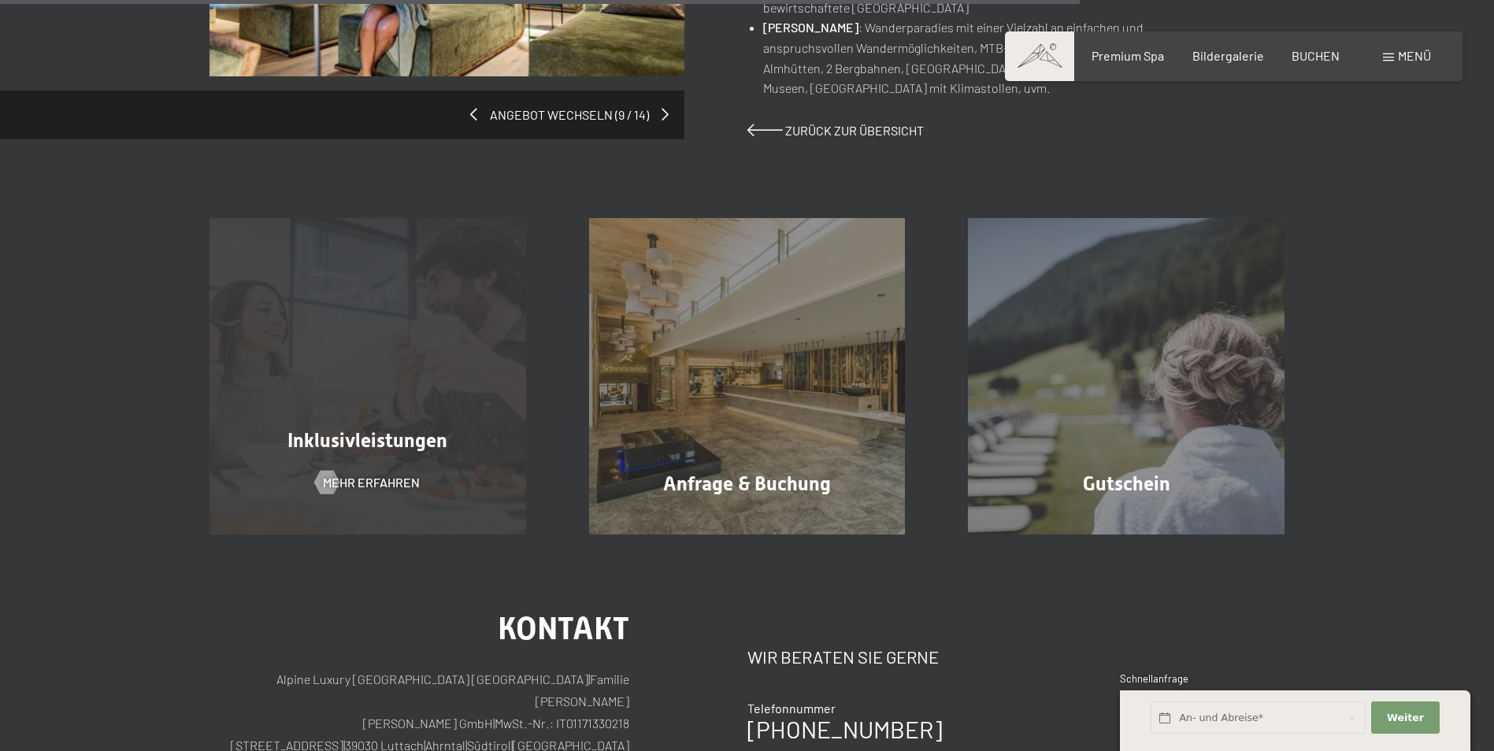
click at [430, 465] on div "Inklusivleistungen Mehr erfahren" at bounding box center [368, 376] width 380 height 317
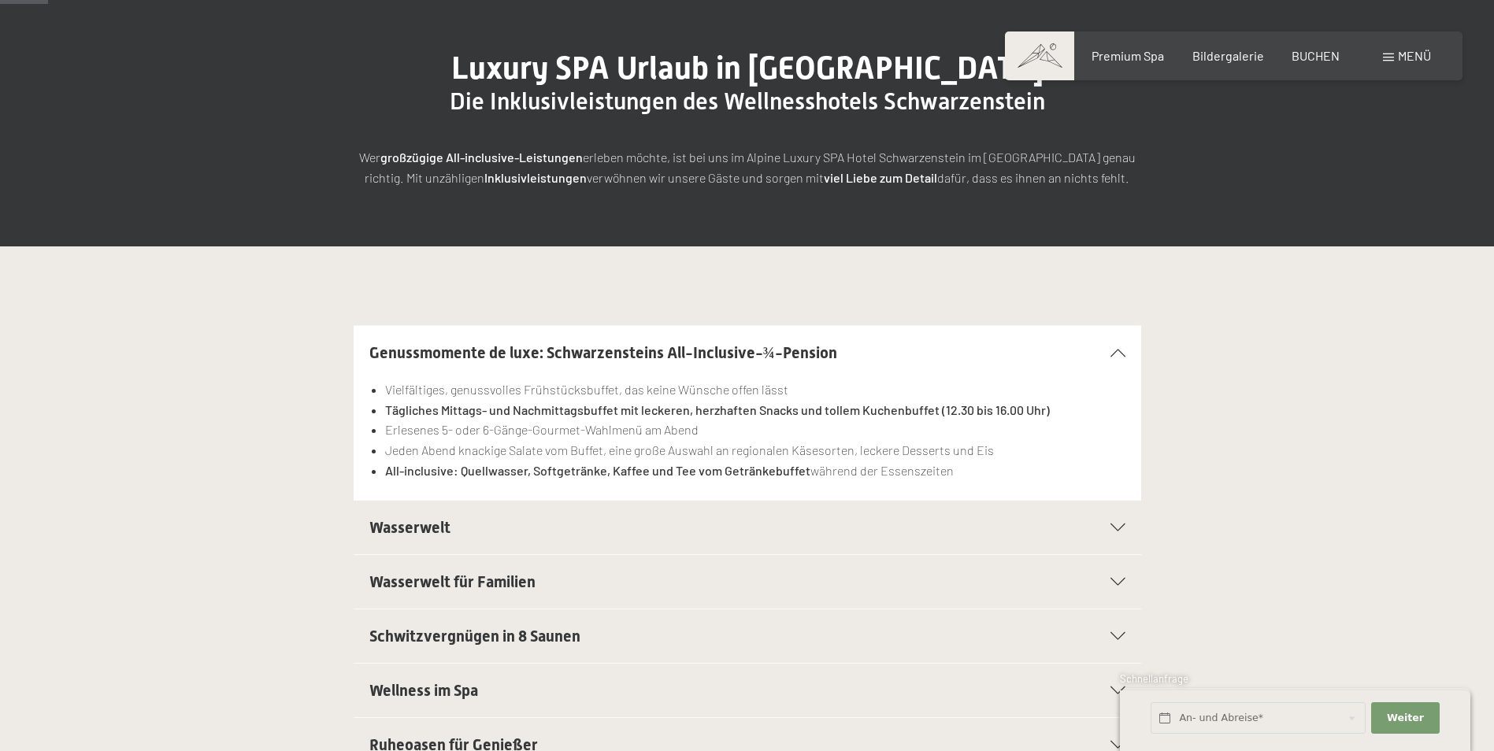
scroll to position [236, 0]
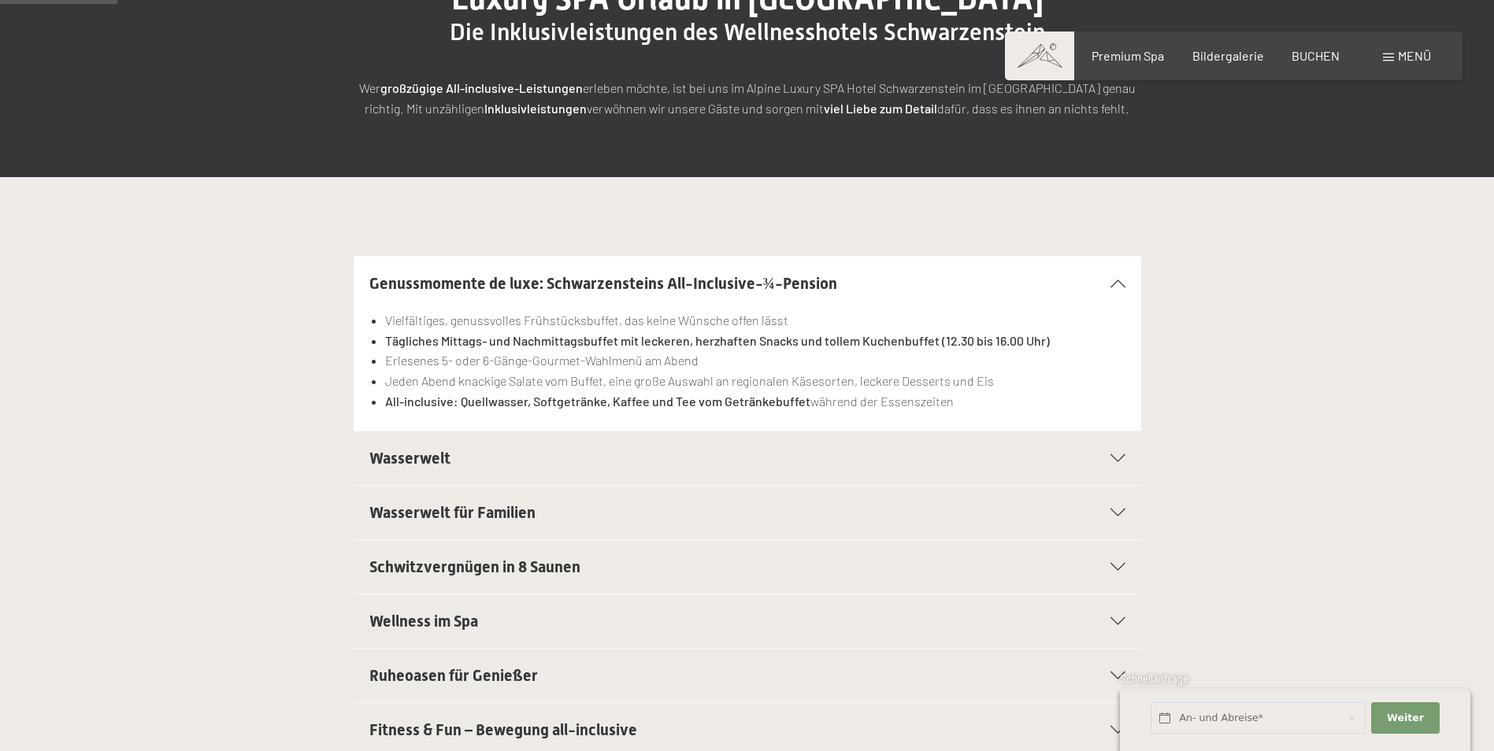
click at [423, 458] on span "Wasserwelt" at bounding box center [409, 458] width 81 height 19
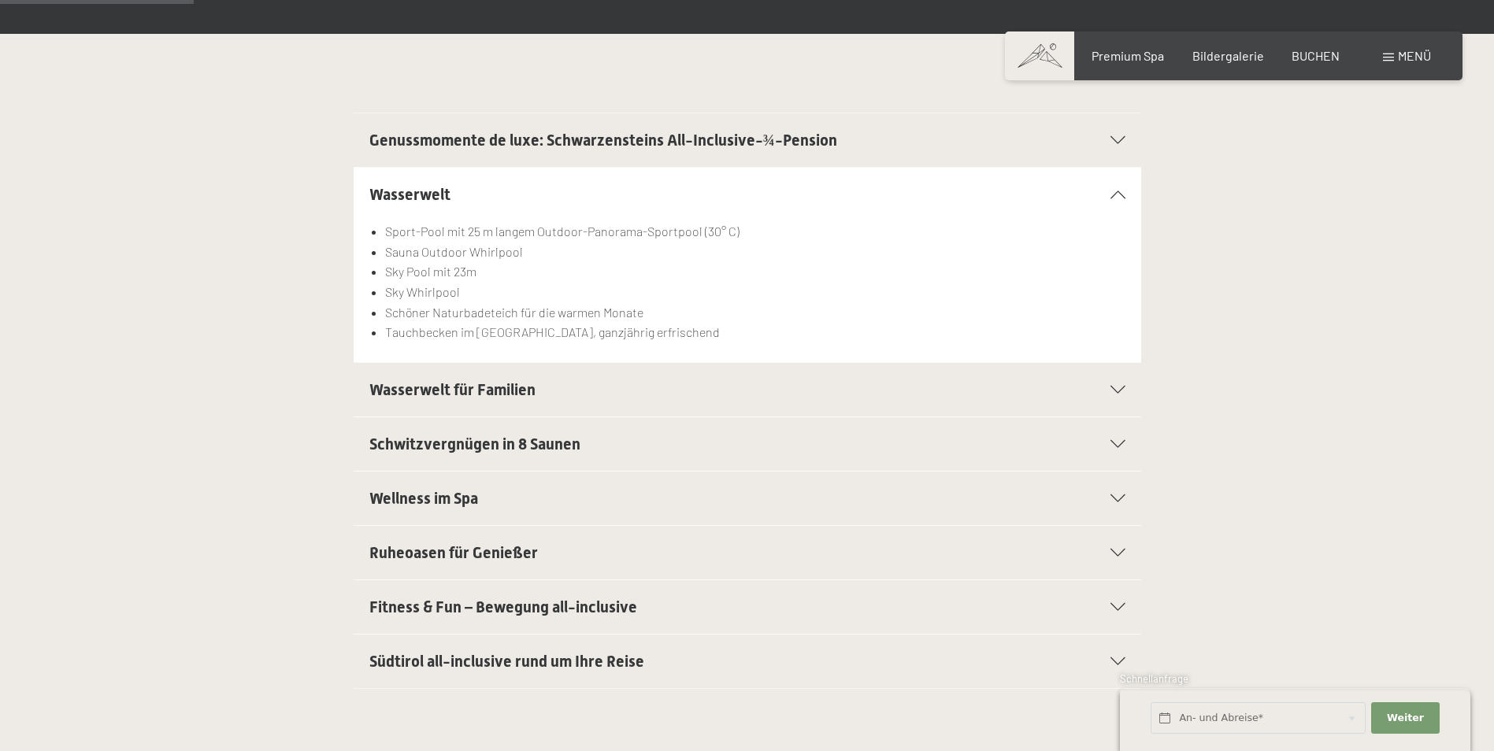
scroll to position [394, 0]
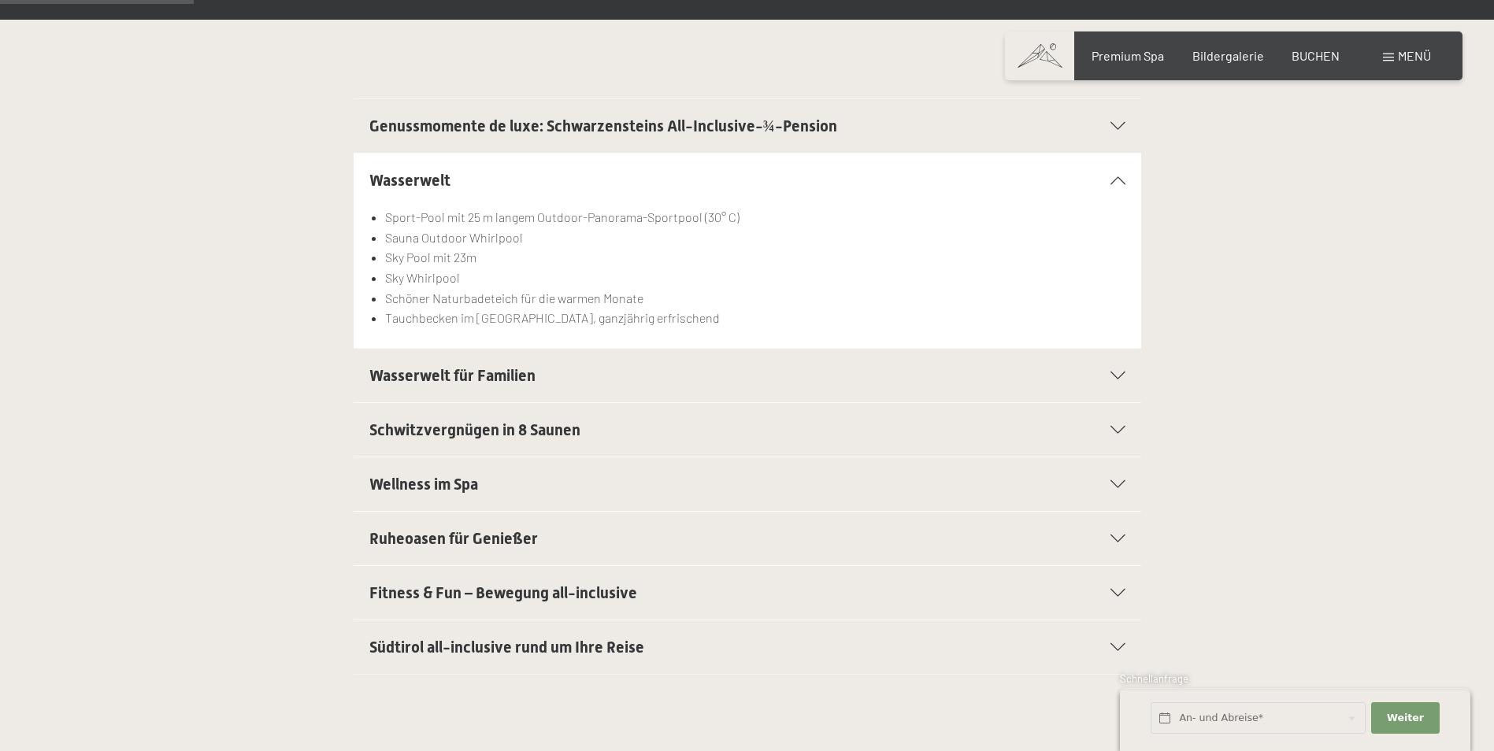
click at [564, 589] on span "Fitness & Fun – Bewegung all-inclusive" at bounding box center [503, 593] width 268 height 19
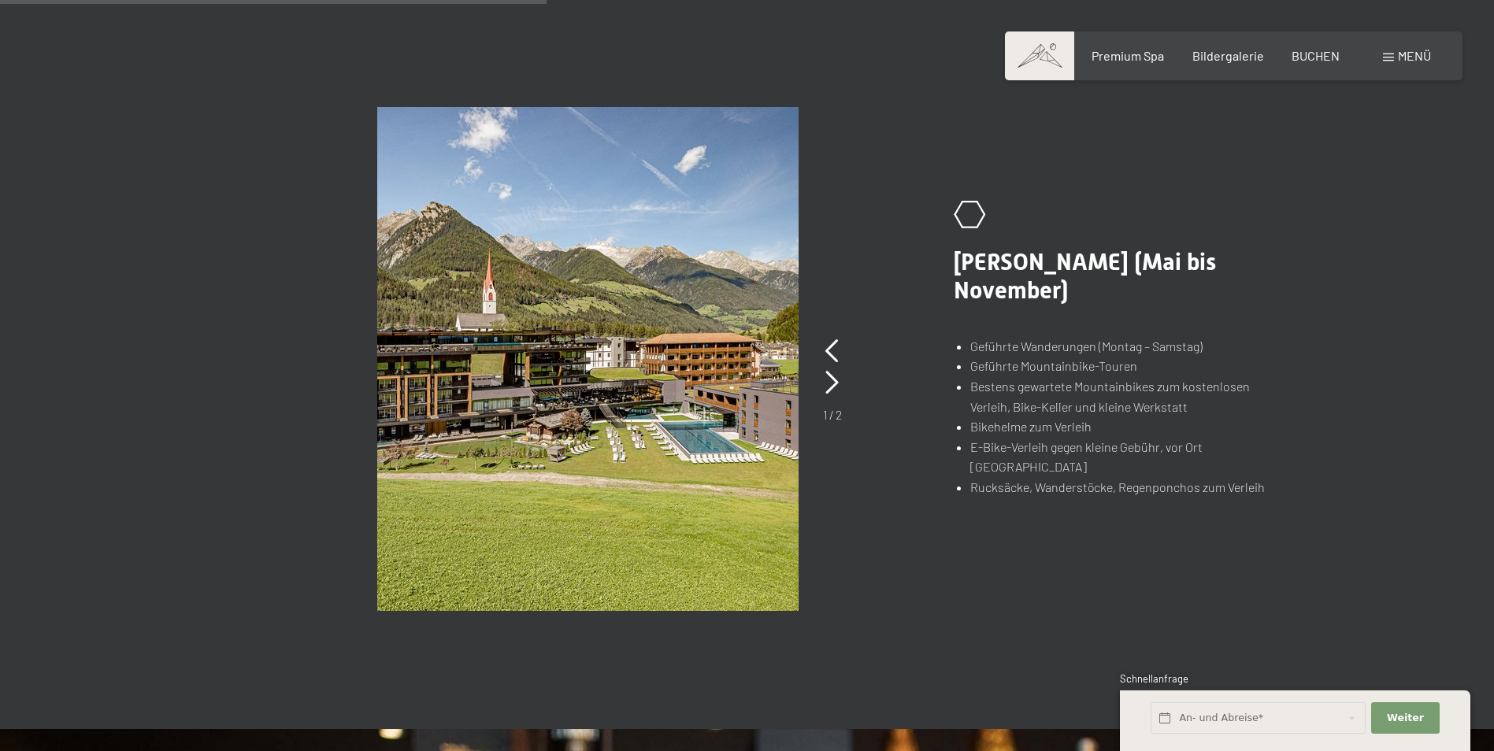
scroll to position [1103, 0]
